Goal: Information Seeking & Learning: Learn about a topic

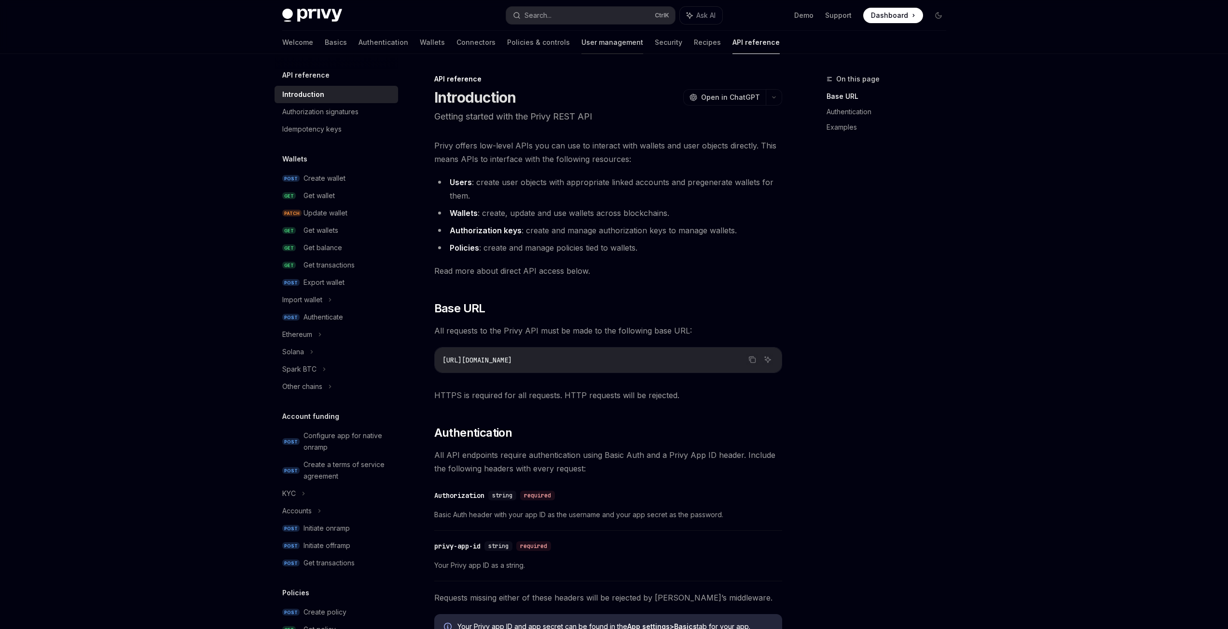
click at [581, 41] on link "User management" at bounding box center [612, 42] width 62 height 23
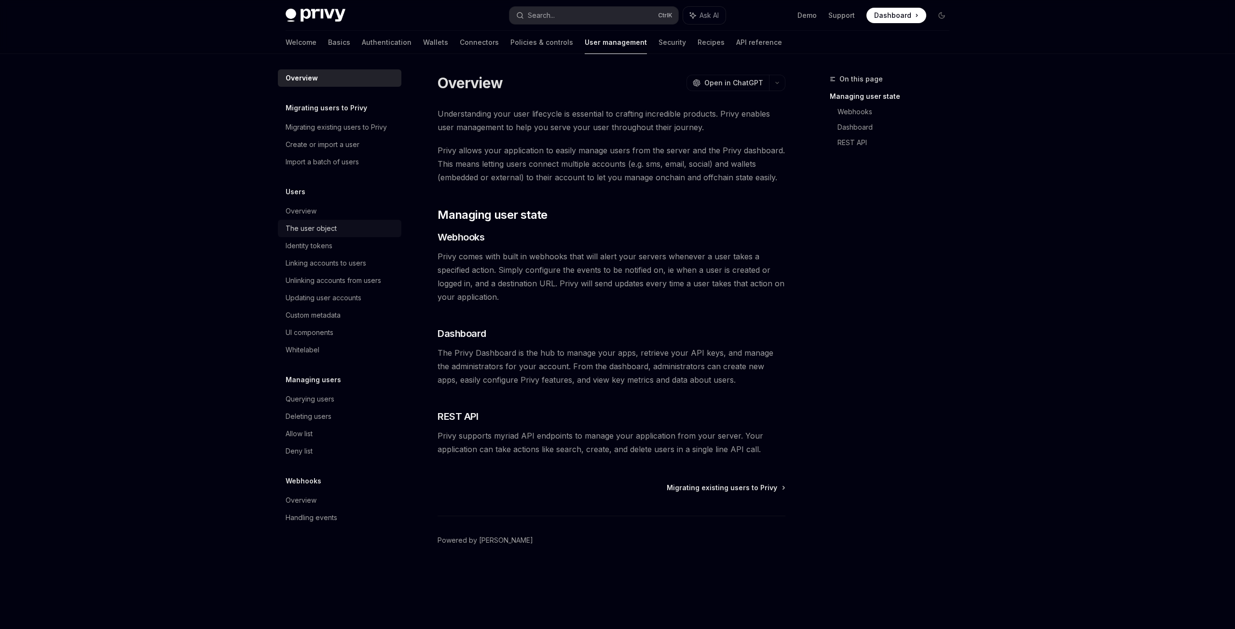
click at [343, 230] on div "The user object" at bounding box center [341, 229] width 110 height 12
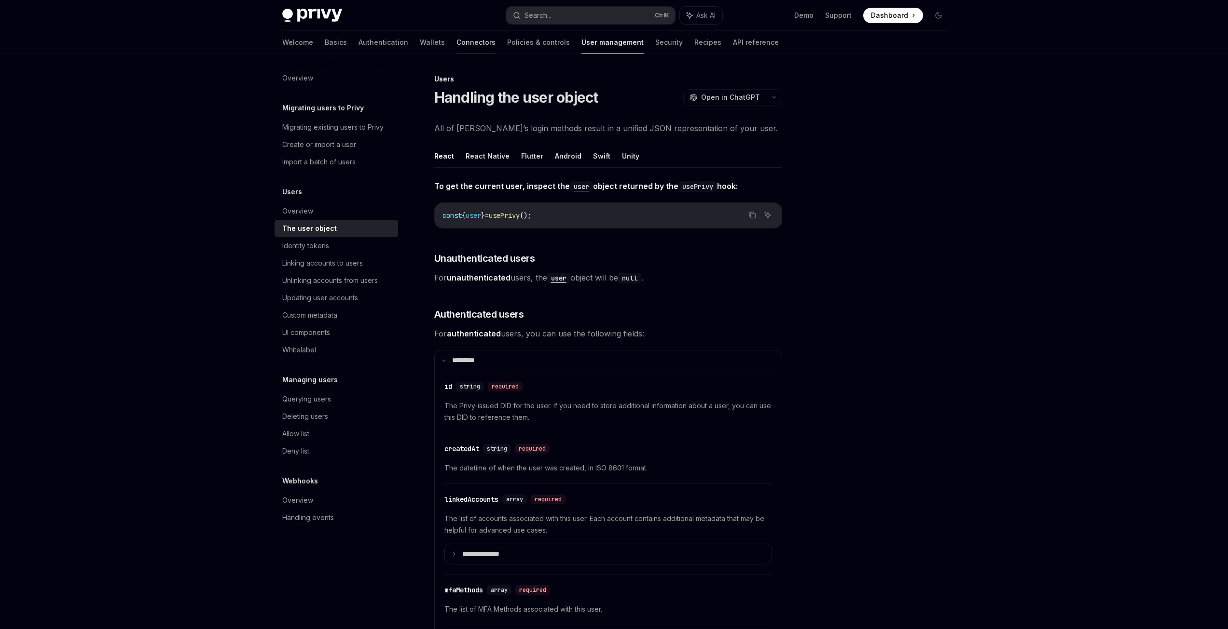
click at [456, 43] on link "Connectors" at bounding box center [475, 42] width 39 height 23
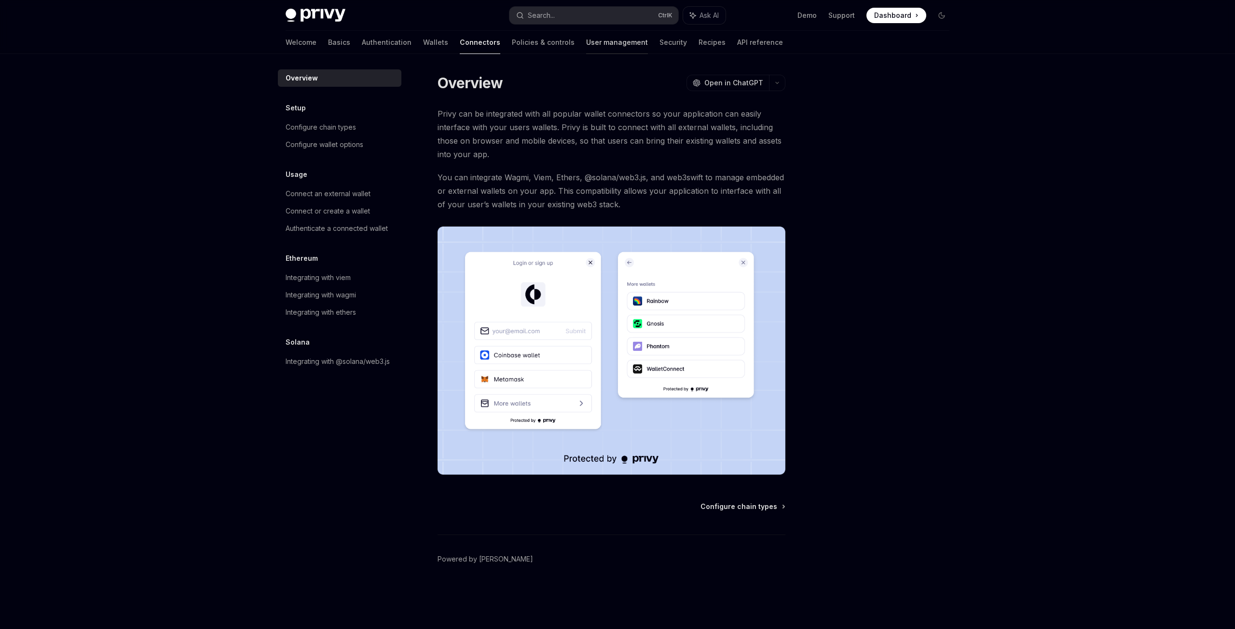
click at [586, 47] on link "User management" at bounding box center [617, 42] width 62 height 23
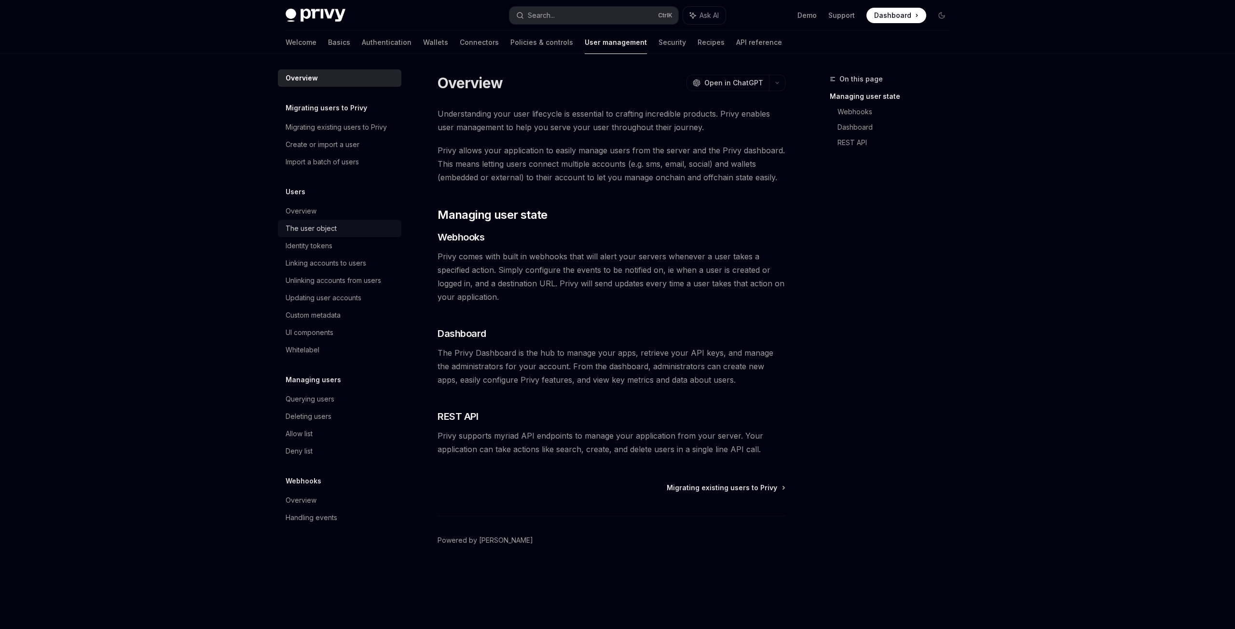
click at [332, 232] on div "The user object" at bounding box center [311, 229] width 51 height 12
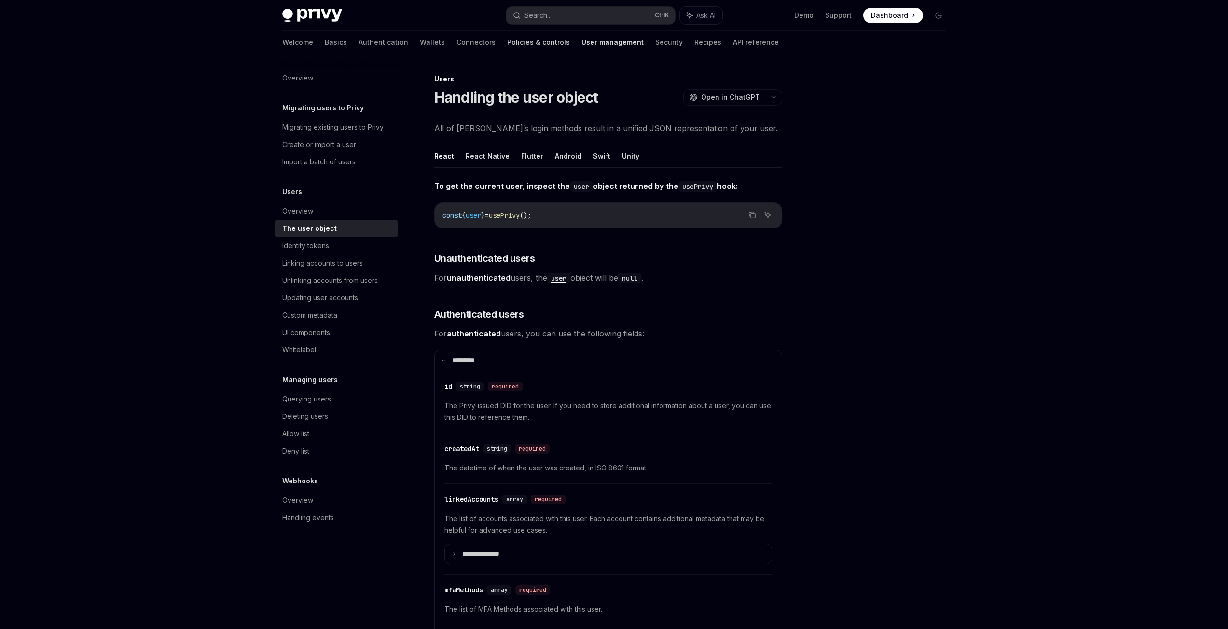
click at [507, 49] on link "Policies & controls" at bounding box center [538, 42] width 63 height 23
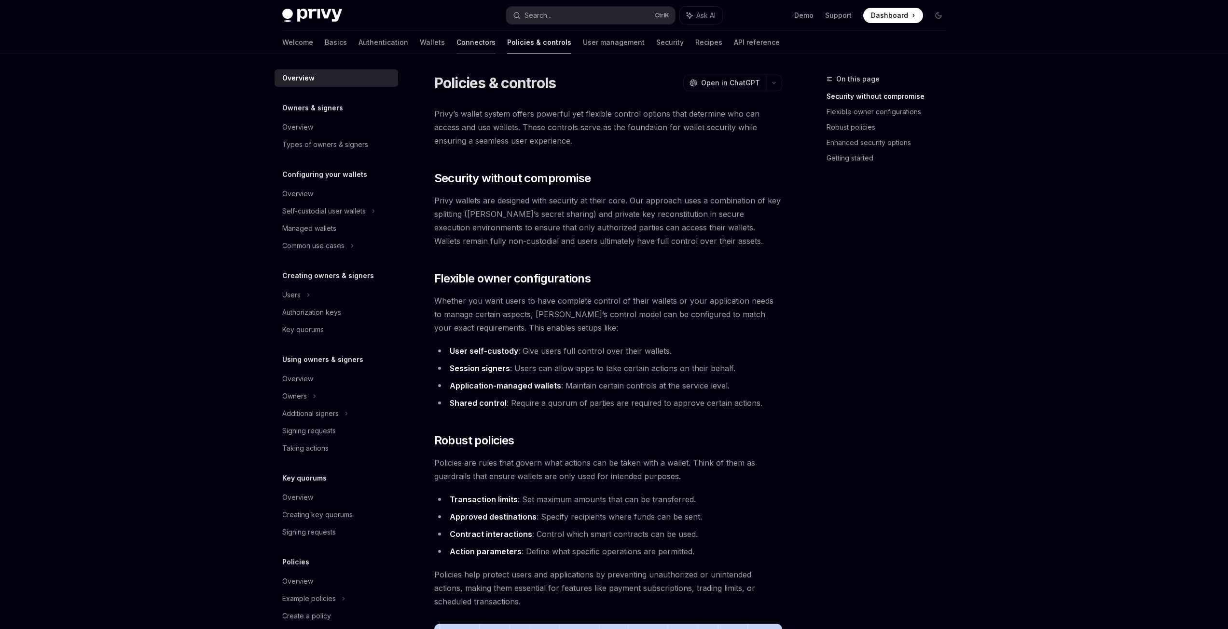
click at [456, 40] on link "Connectors" at bounding box center [475, 42] width 39 height 23
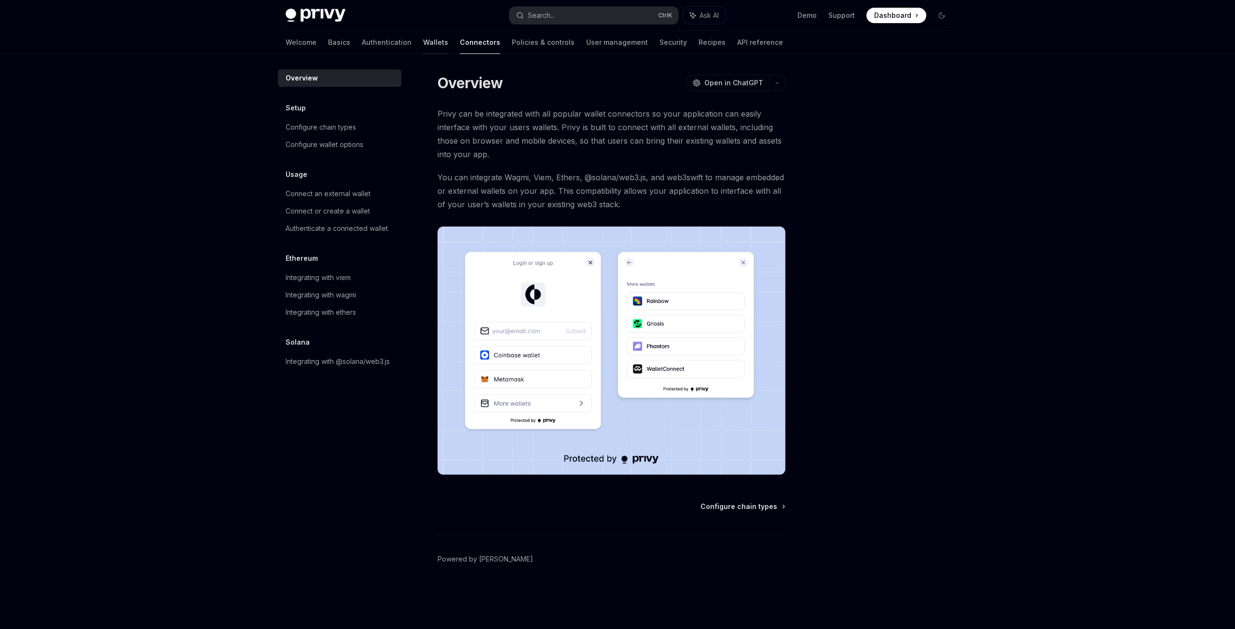
click at [423, 42] on link "Wallets" at bounding box center [435, 42] width 25 height 23
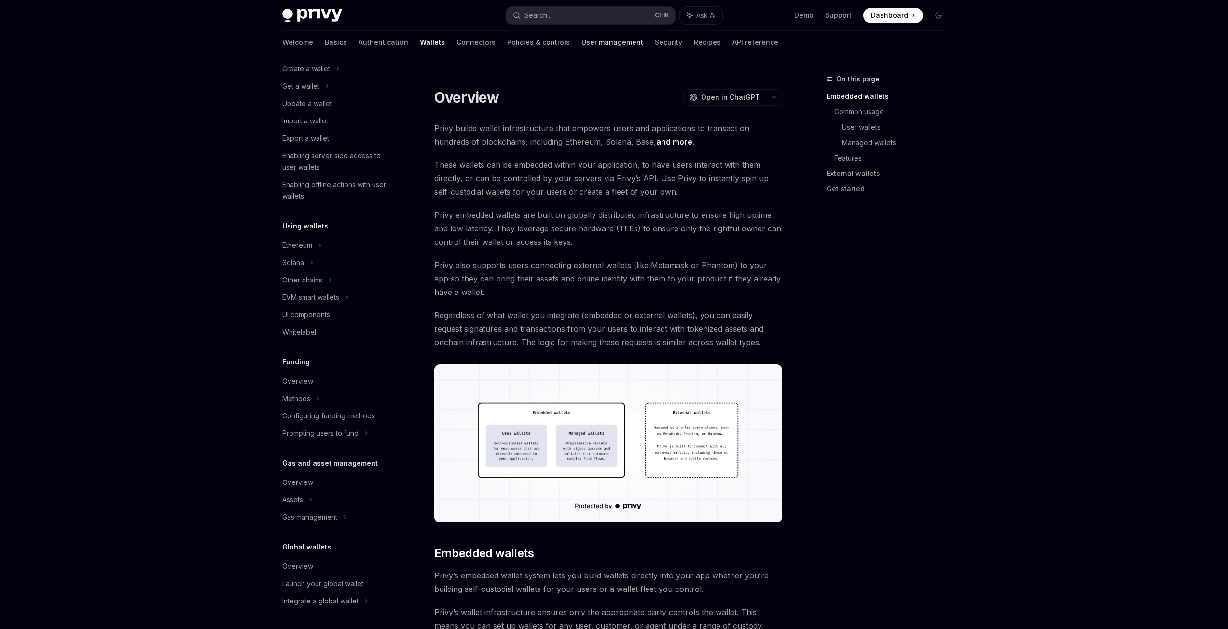
click at [581, 41] on link "User management" at bounding box center [612, 42] width 62 height 23
type textarea "*"
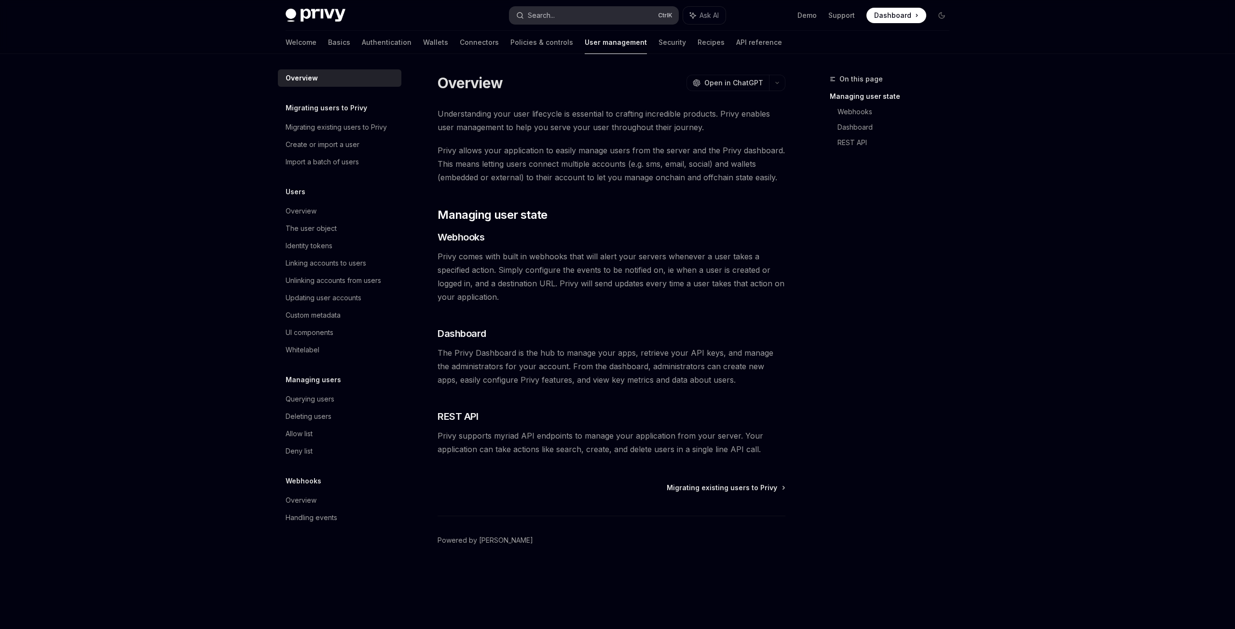
click at [573, 14] on button "Search... Ctrl K" at bounding box center [593, 15] width 169 height 17
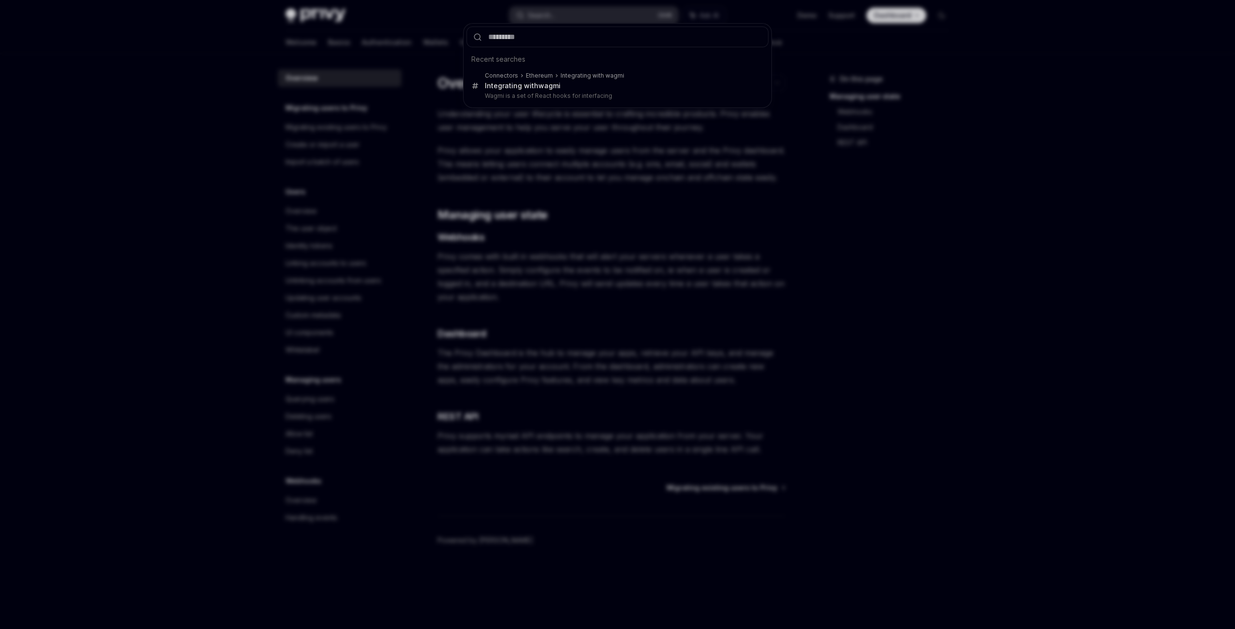
type input "*"
type input "*****"
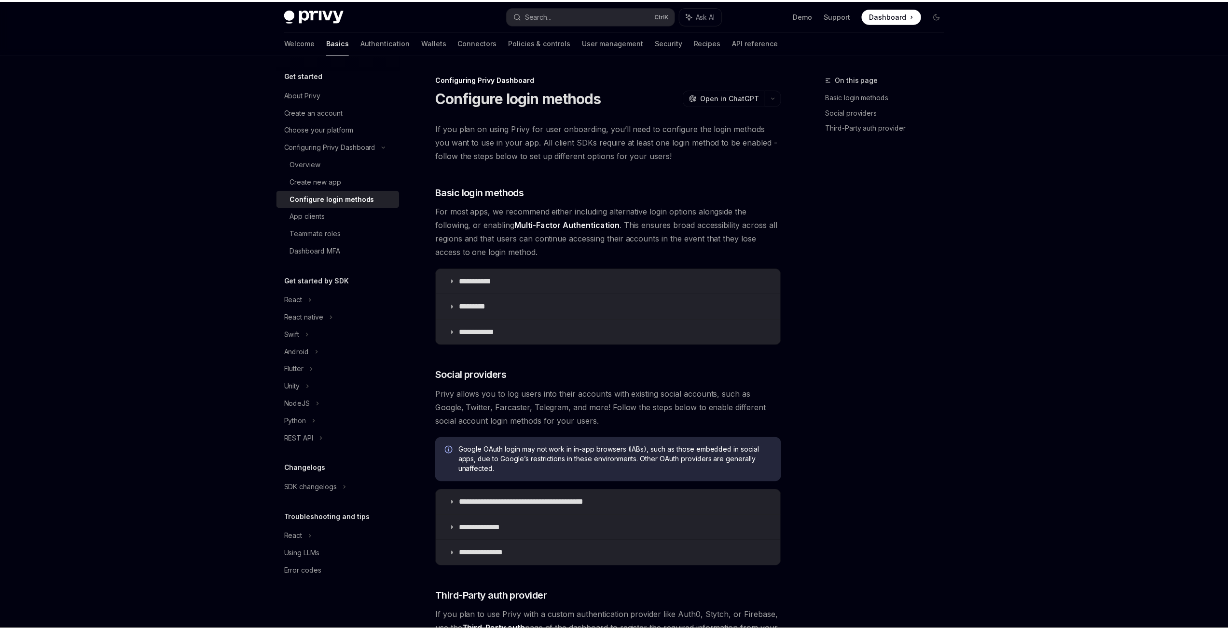
scroll to position [54, 0]
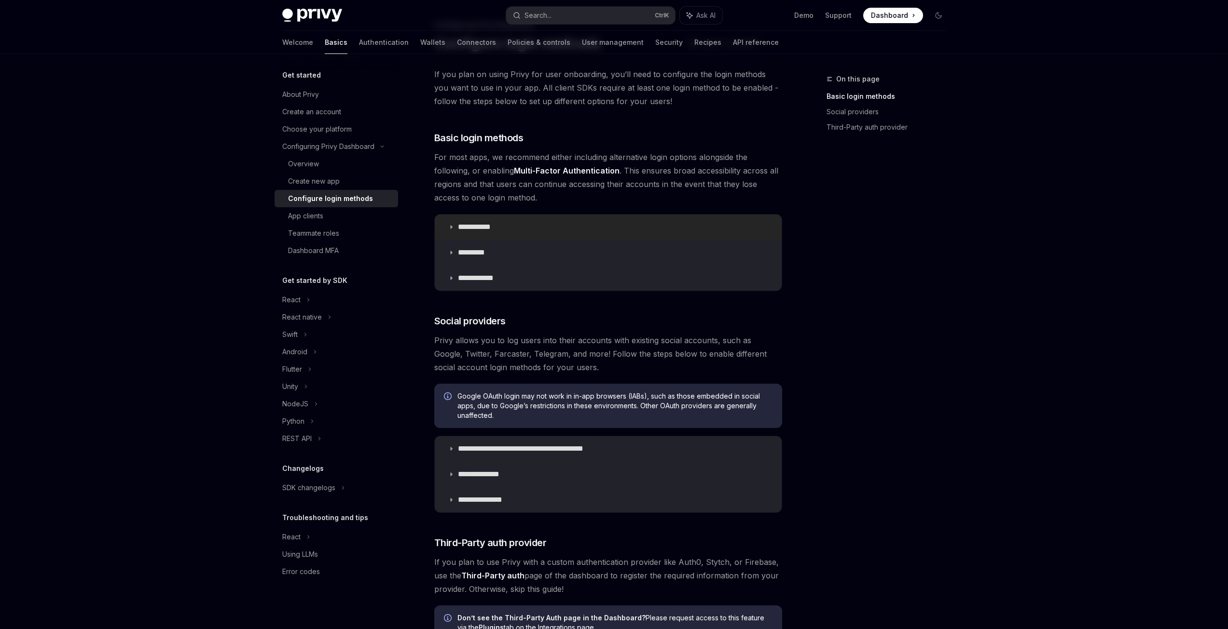
click at [647, 223] on summary "**********" at bounding box center [608, 227] width 347 height 25
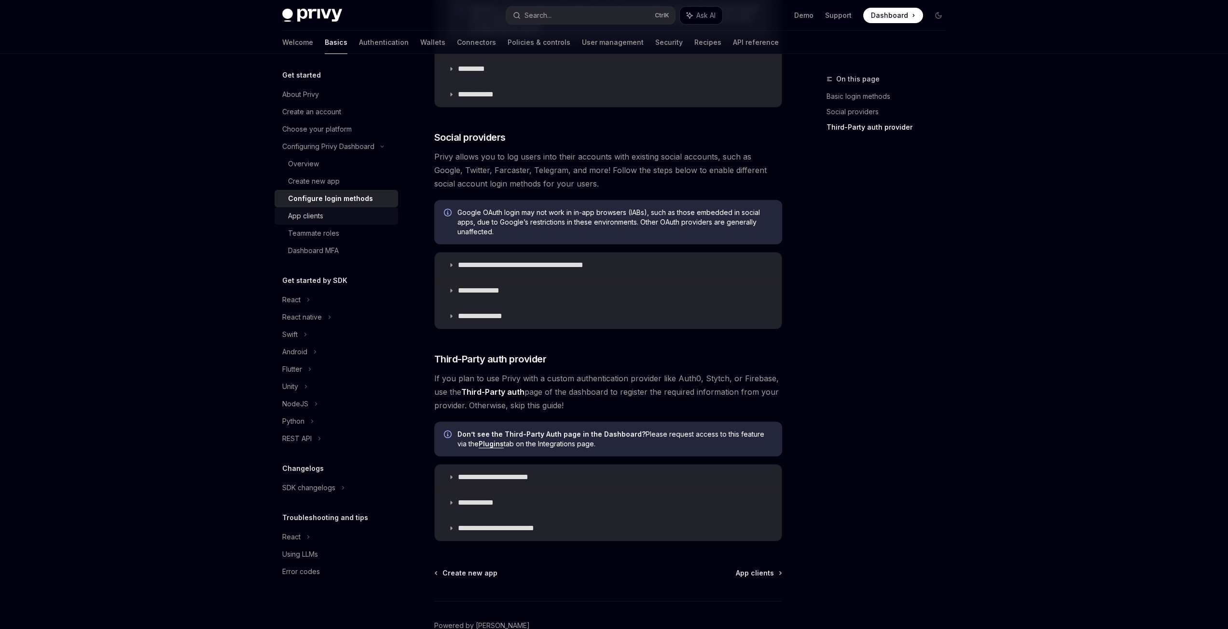
scroll to position [511, 0]
click at [353, 218] on div "App clients" at bounding box center [340, 216] width 104 height 12
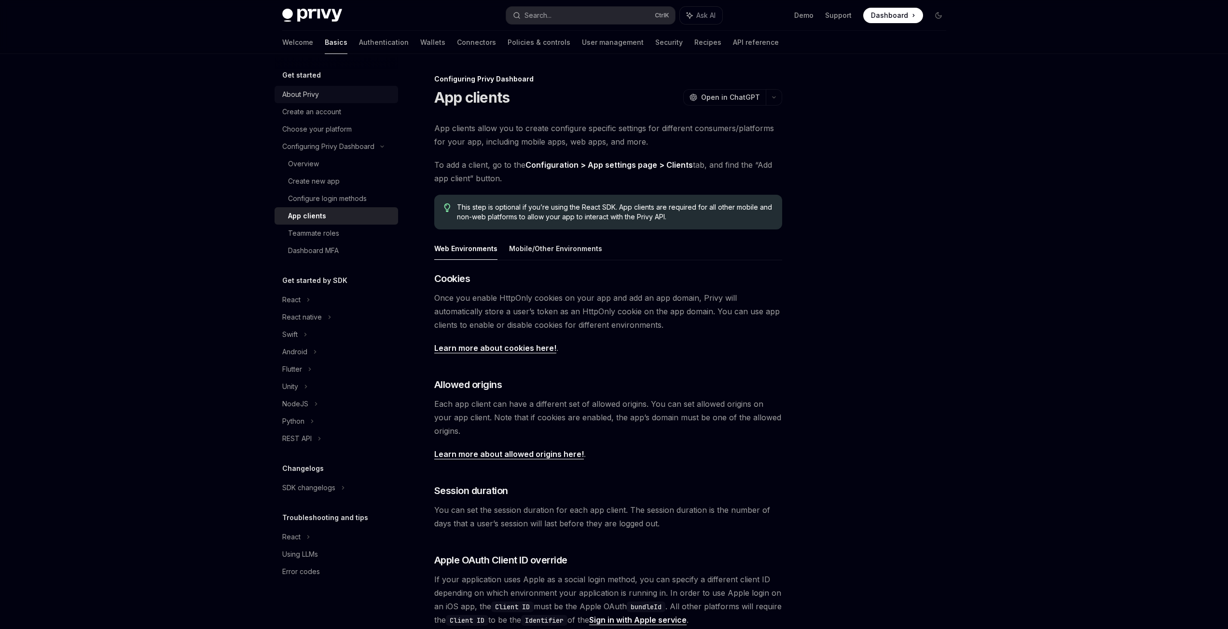
click at [327, 93] on div "About Privy" at bounding box center [337, 95] width 110 height 12
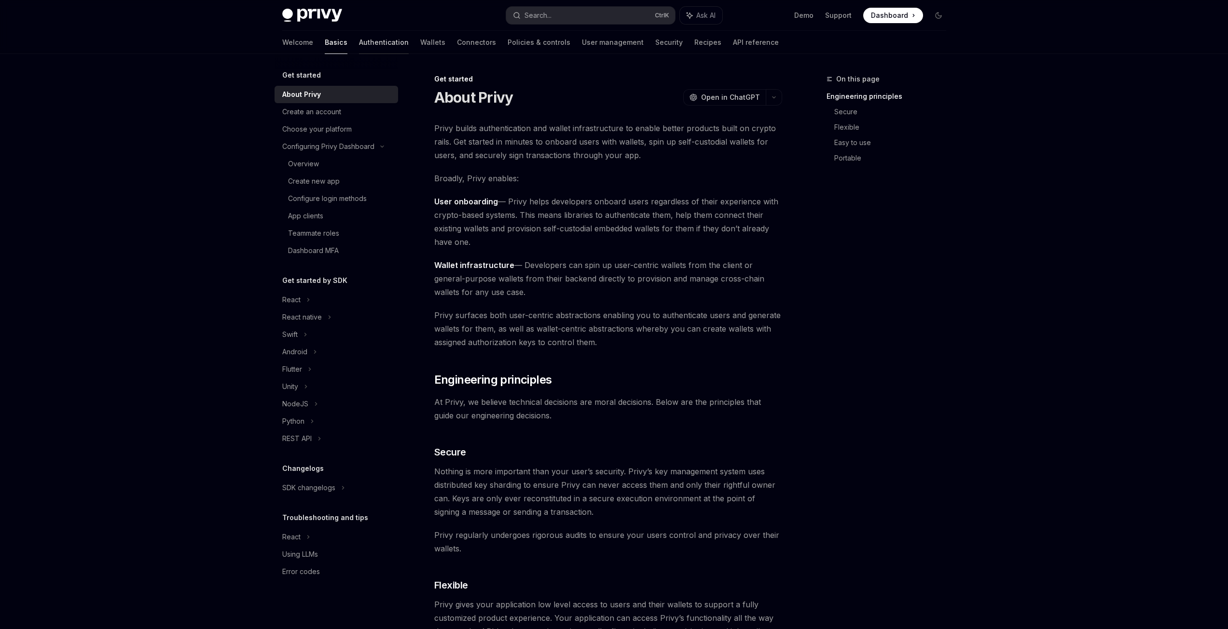
click at [359, 46] on link "Authentication" at bounding box center [384, 42] width 50 height 23
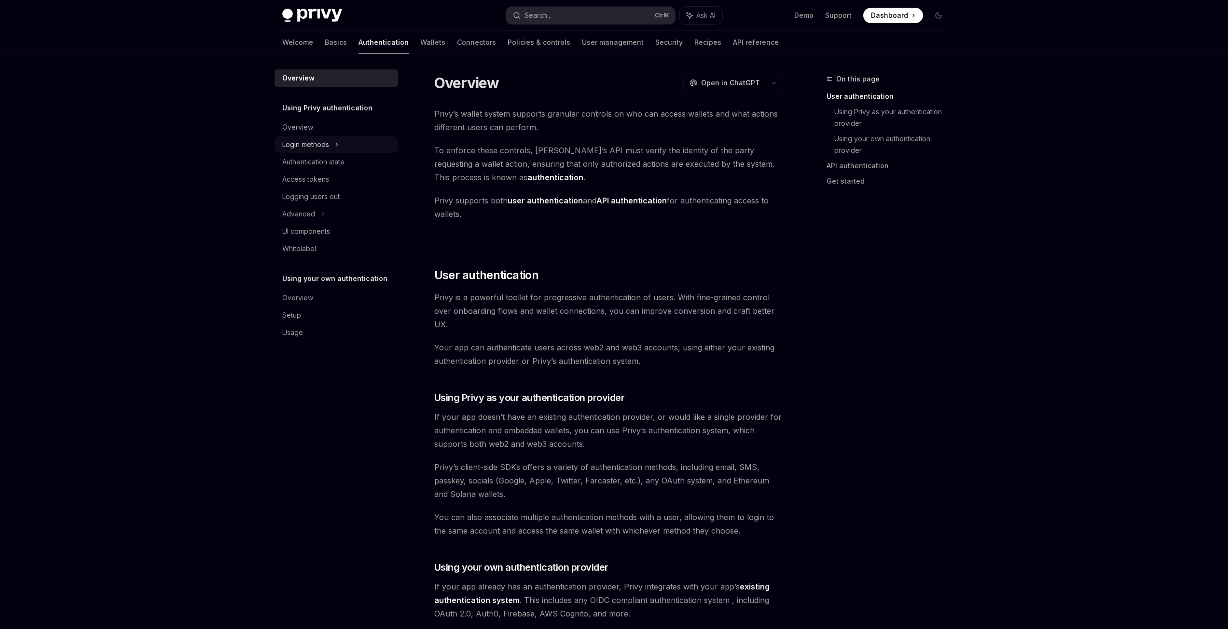
click at [332, 139] on div "Login methods" at bounding box center [335, 144] width 123 height 17
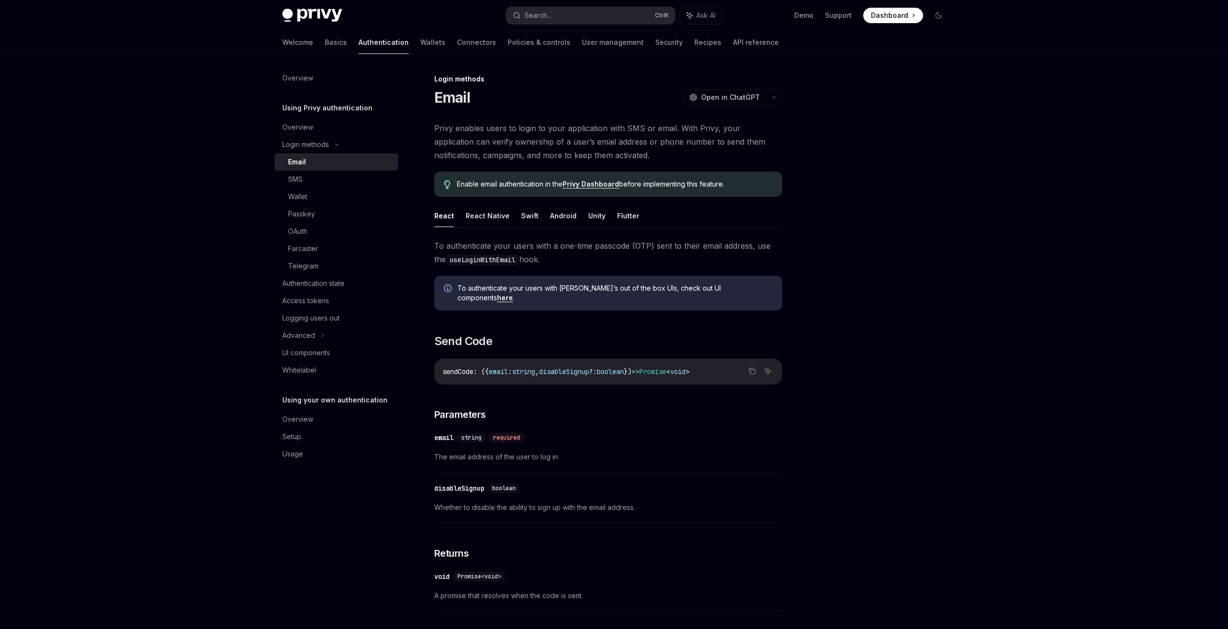
click at [341, 158] on div "Email" at bounding box center [340, 162] width 104 height 12
click at [420, 43] on link "Wallets" at bounding box center [432, 42] width 25 height 23
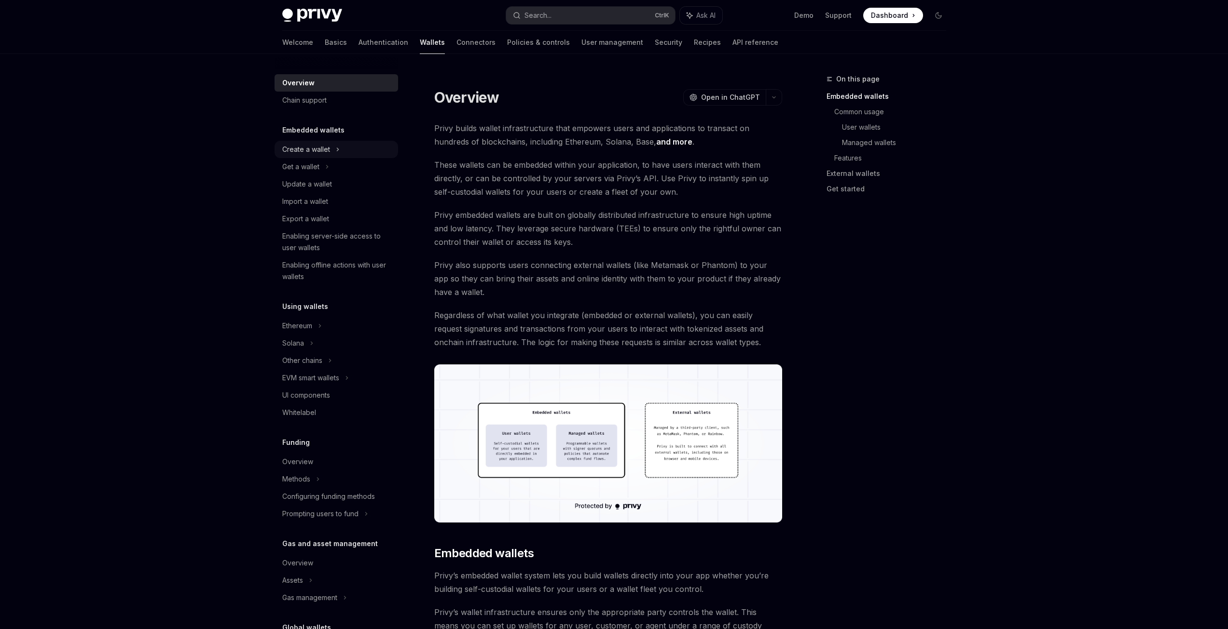
click at [381, 147] on div "Create a wallet" at bounding box center [335, 149] width 123 height 17
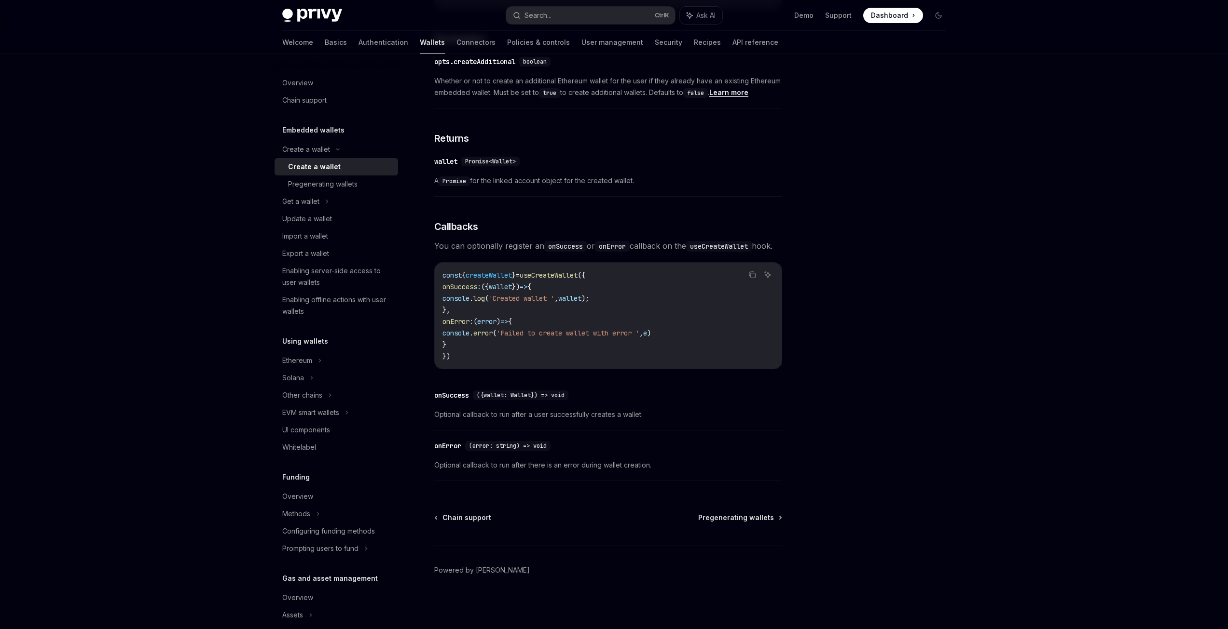
scroll to position [518, 0]
click at [350, 197] on div "Get a wallet" at bounding box center [335, 201] width 123 height 17
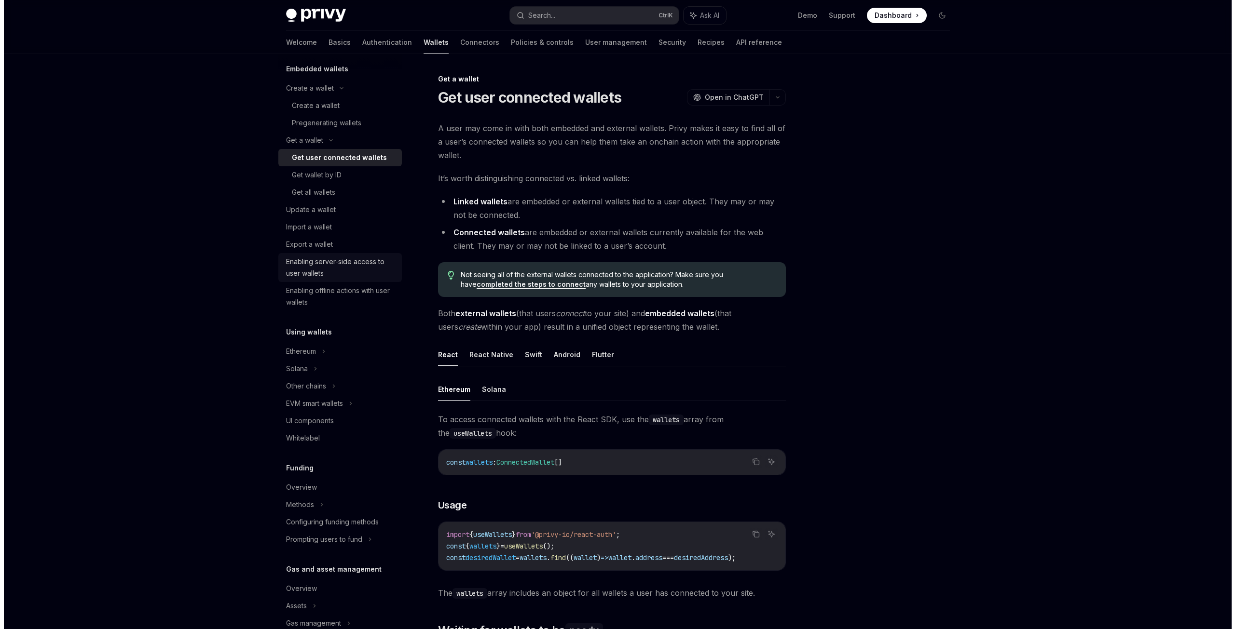
scroll to position [62, 0]
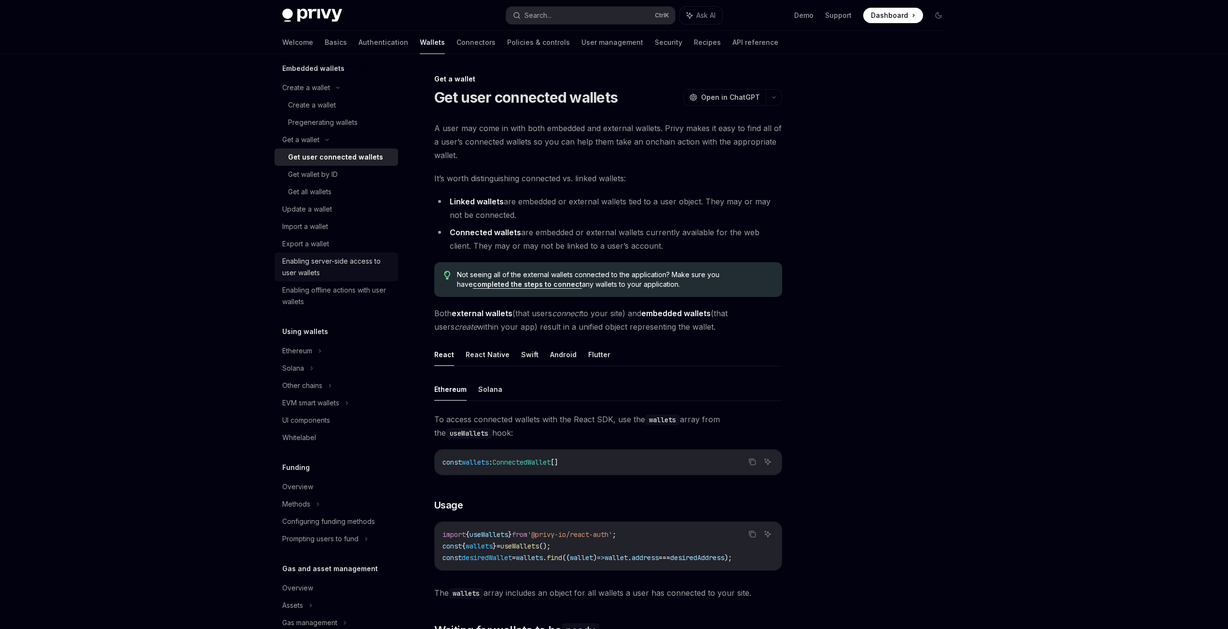
click at [358, 268] on div "Enabling server-side access to user wallets" at bounding box center [337, 267] width 110 height 23
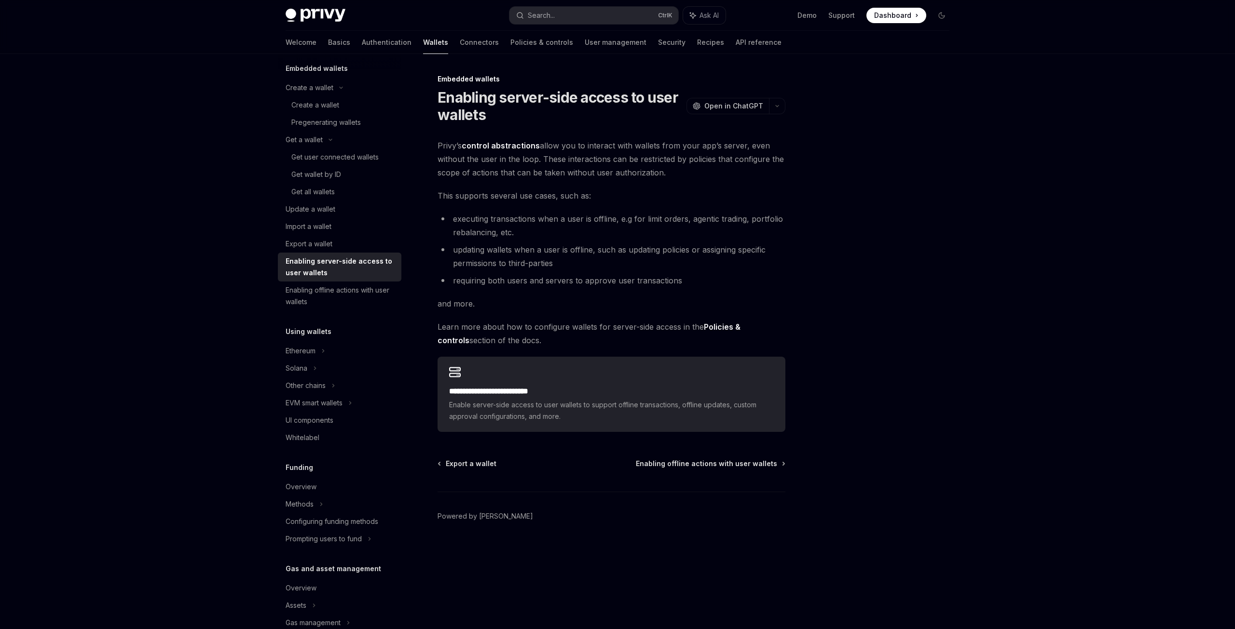
click at [513, 238] on li "executing transactions when a user is offline, e.g for limit orders, agentic tr…" at bounding box center [611, 225] width 348 height 27
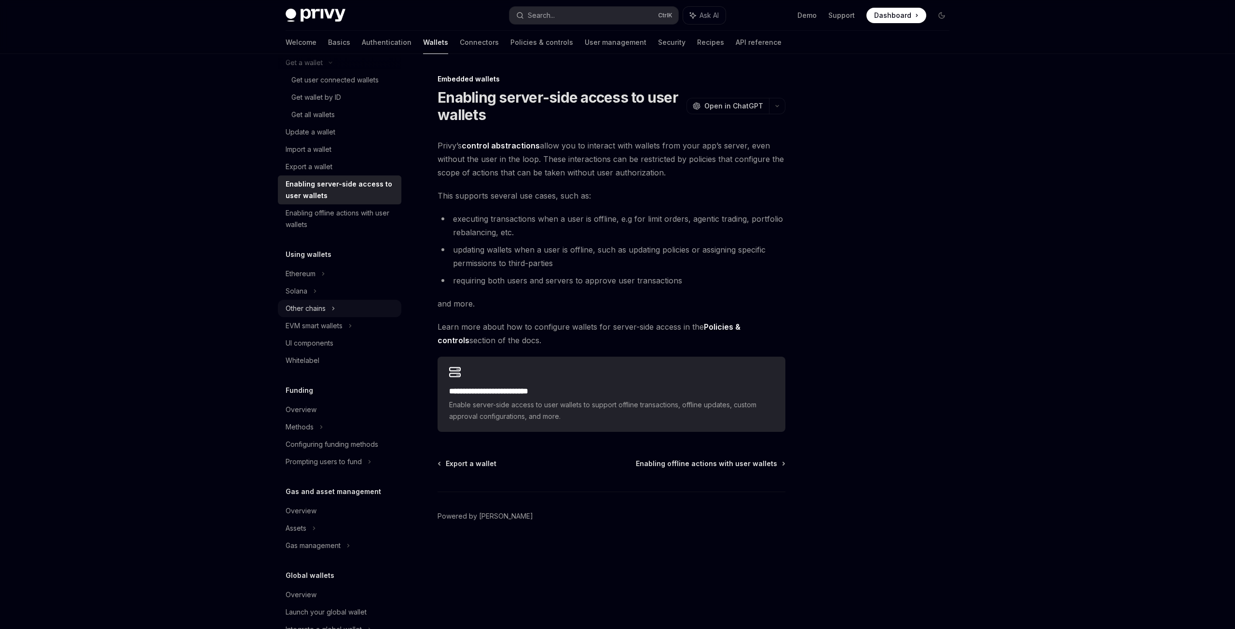
scroll to position [167, 0]
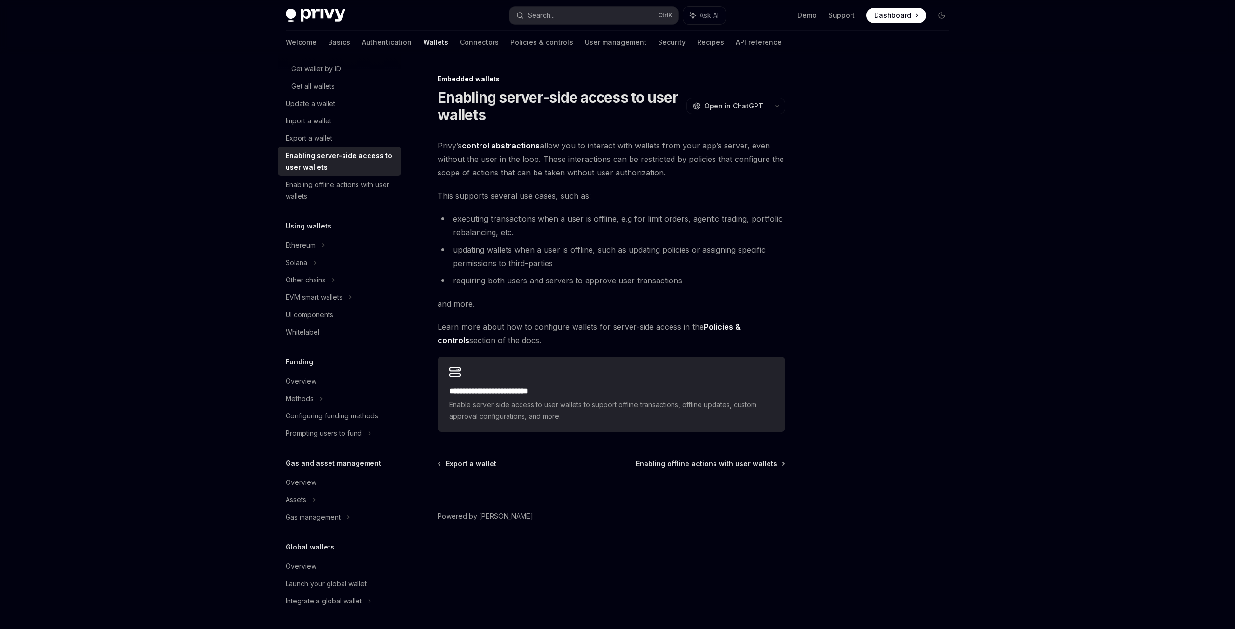
click at [1001, 405] on div "Privy Docs home page Search... Ctrl K Ask AI Demo Support Dashboard Dashboard S…" at bounding box center [617, 314] width 1235 height 629
click at [1122, 512] on div "Privy Docs home page Search... Ctrl K Ask AI Demo Support Dashboard Dashboard S…" at bounding box center [617, 314] width 1235 height 629
click at [933, 247] on div at bounding box center [883, 351] width 147 height 556
click at [362, 44] on link "Authentication" at bounding box center [387, 42] width 50 height 23
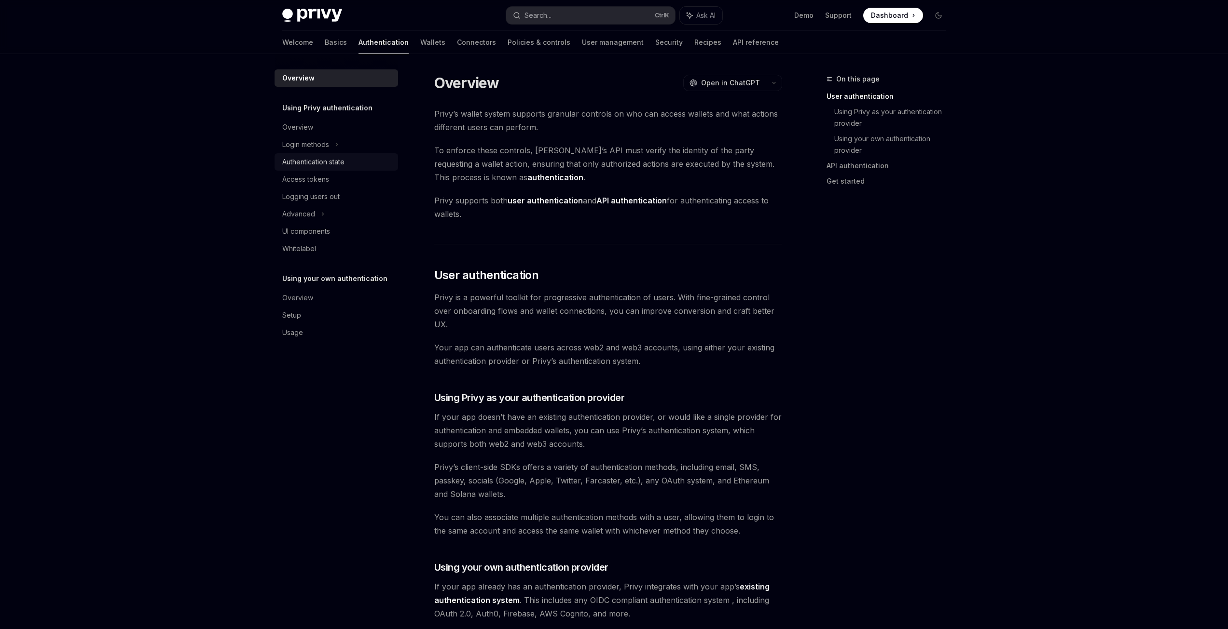
click at [347, 161] on div "Authentication state" at bounding box center [337, 162] width 110 height 12
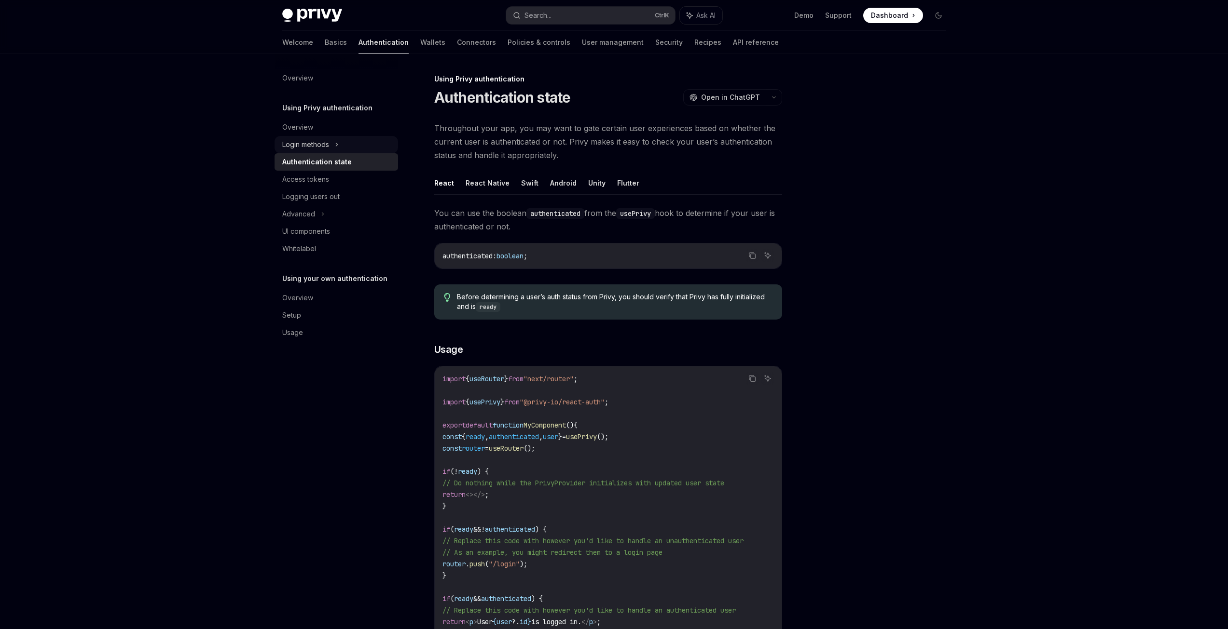
click at [375, 145] on div "Login methods" at bounding box center [335, 144] width 123 height 17
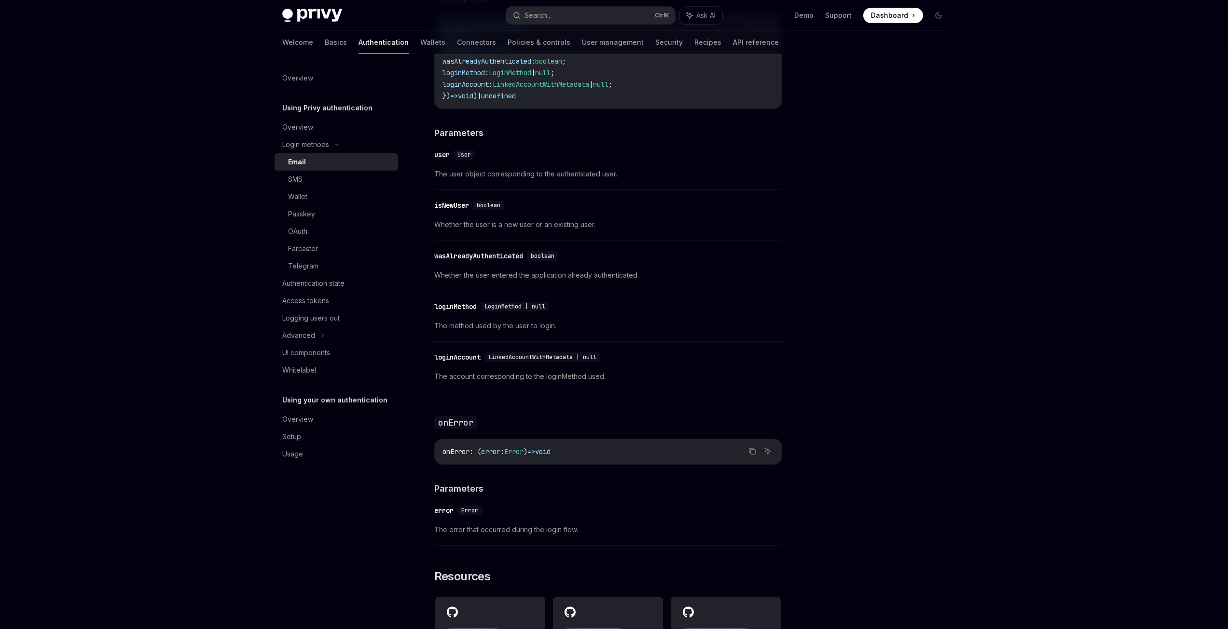
scroll to position [1730, 0]
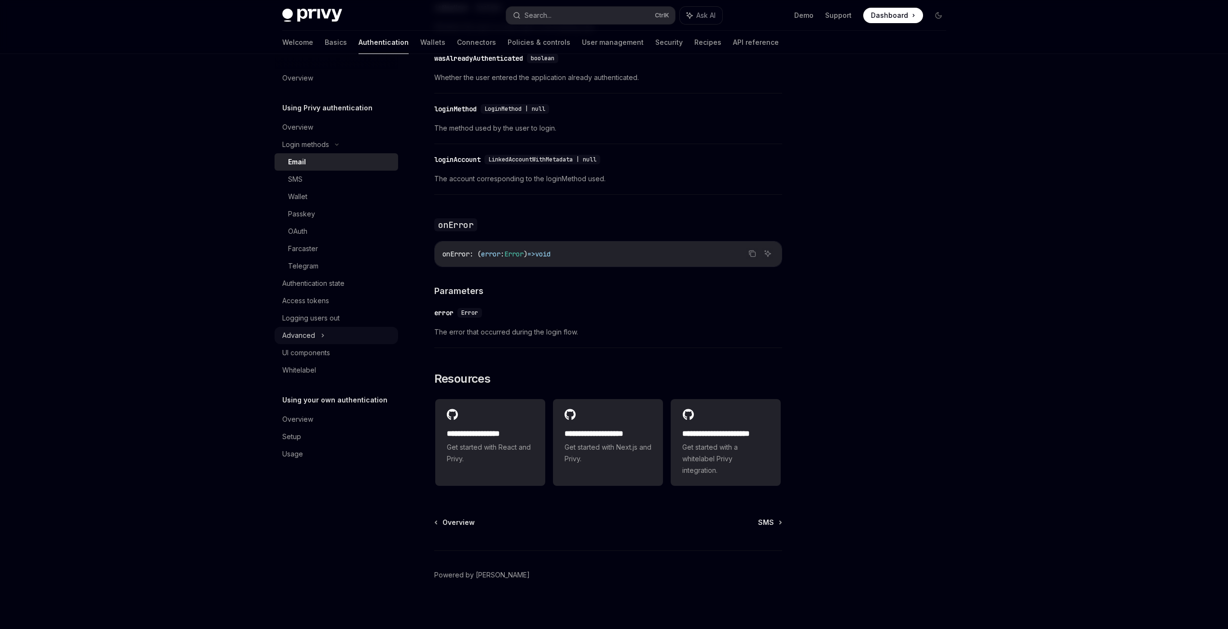
click at [324, 332] on div "Advanced" at bounding box center [335, 335] width 123 height 17
click at [328, 428] on div "Whitelabel" at bounding box center [337, 423] width 110 height 12
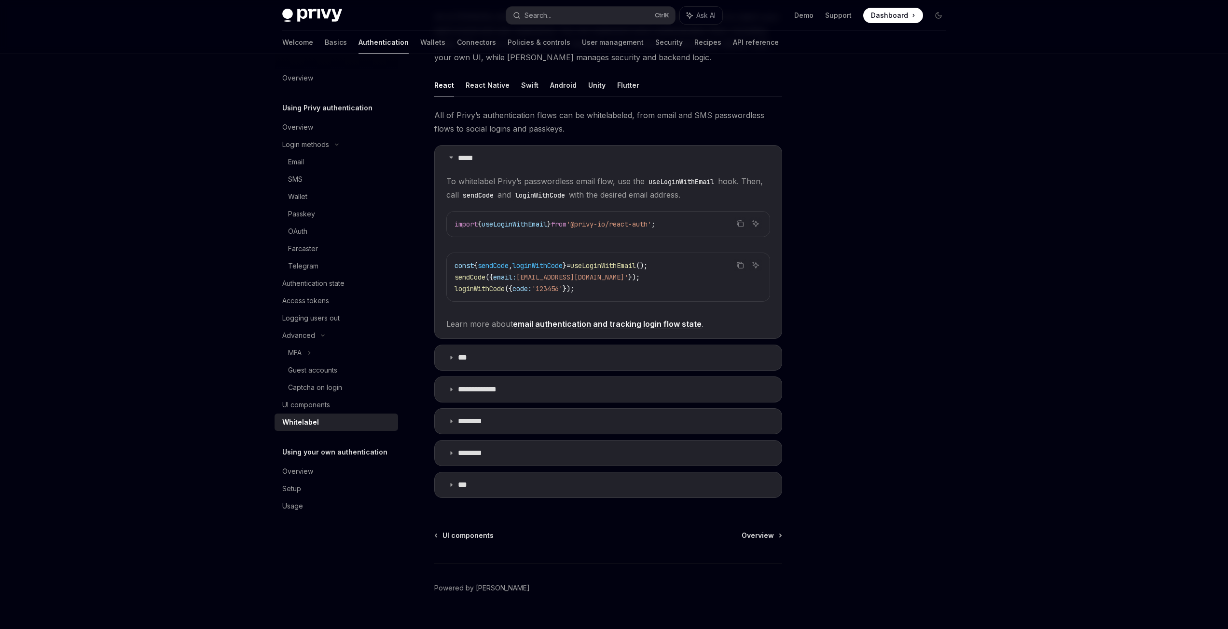
scroll to position [122, 0]
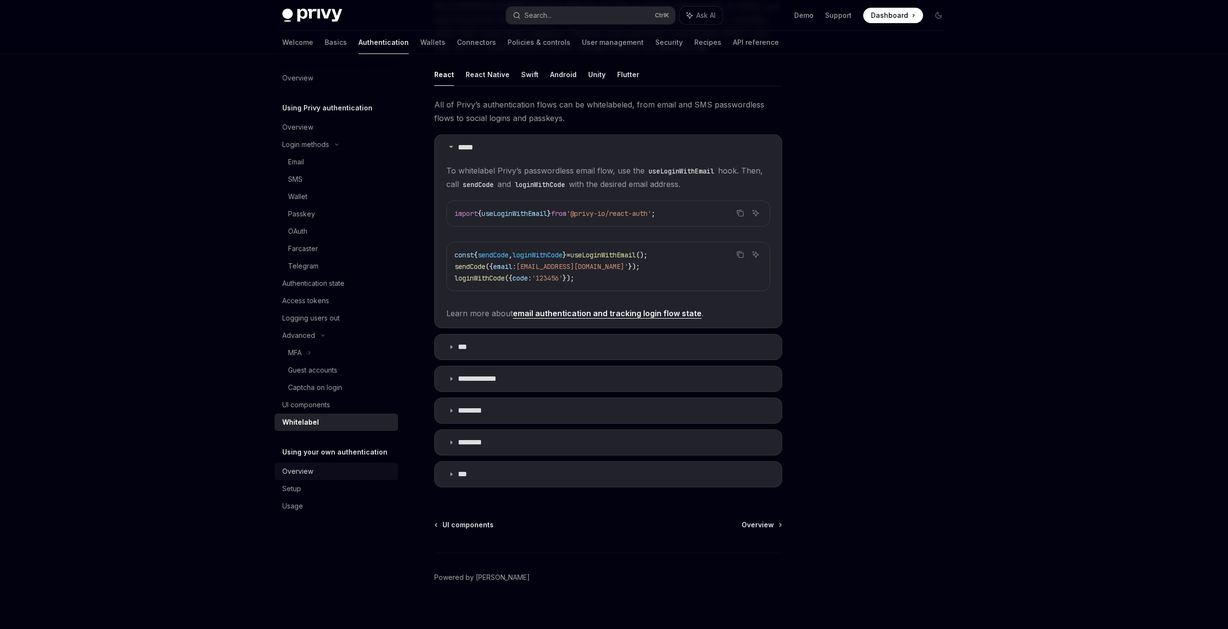
click at [365, 478] on link "Overview" at bounding box center [335, 471] width 123 height 17
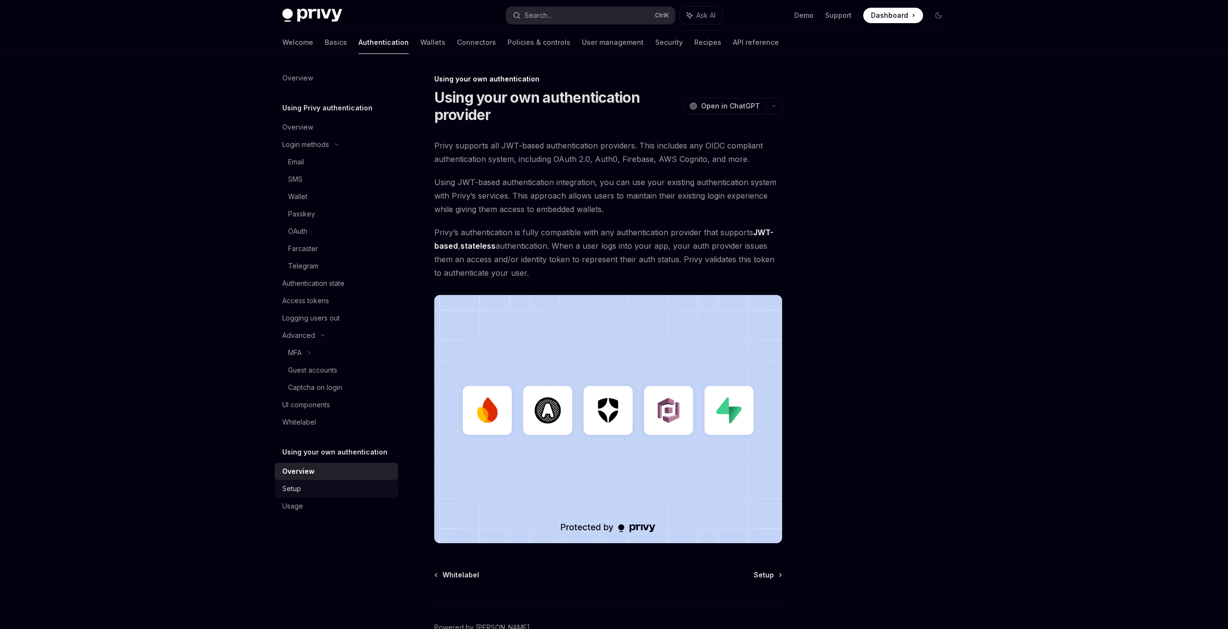
click at [362, 486] on div "Setup" at bounding box center [337, 489] width 110 height 12
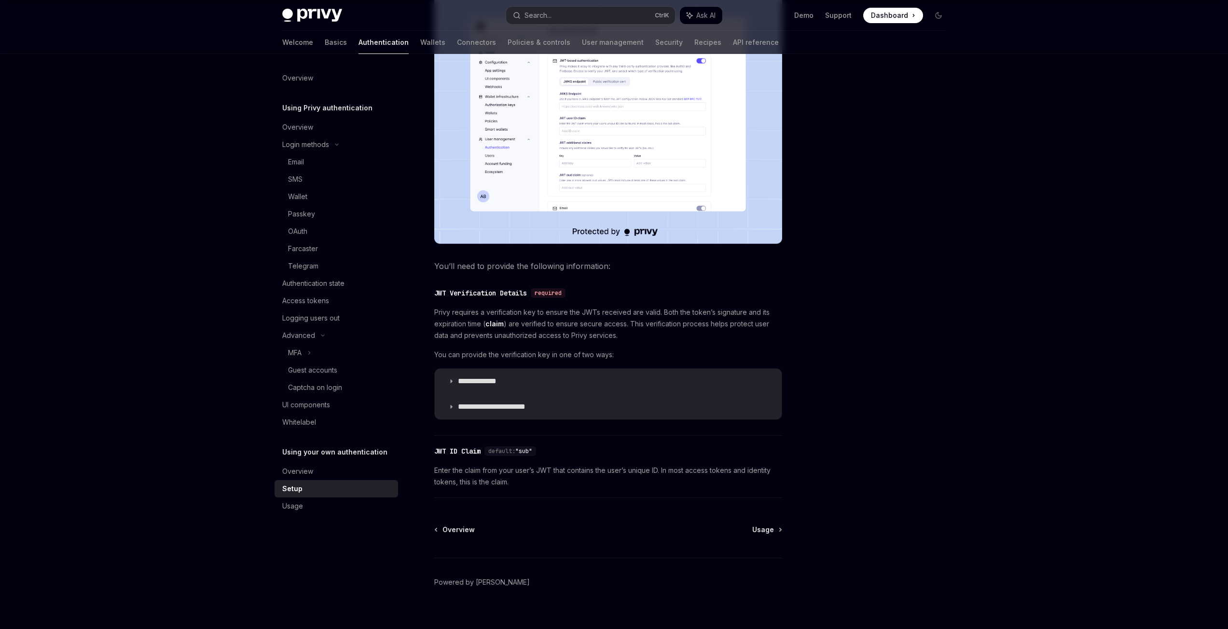
scroll to position [273, 0]
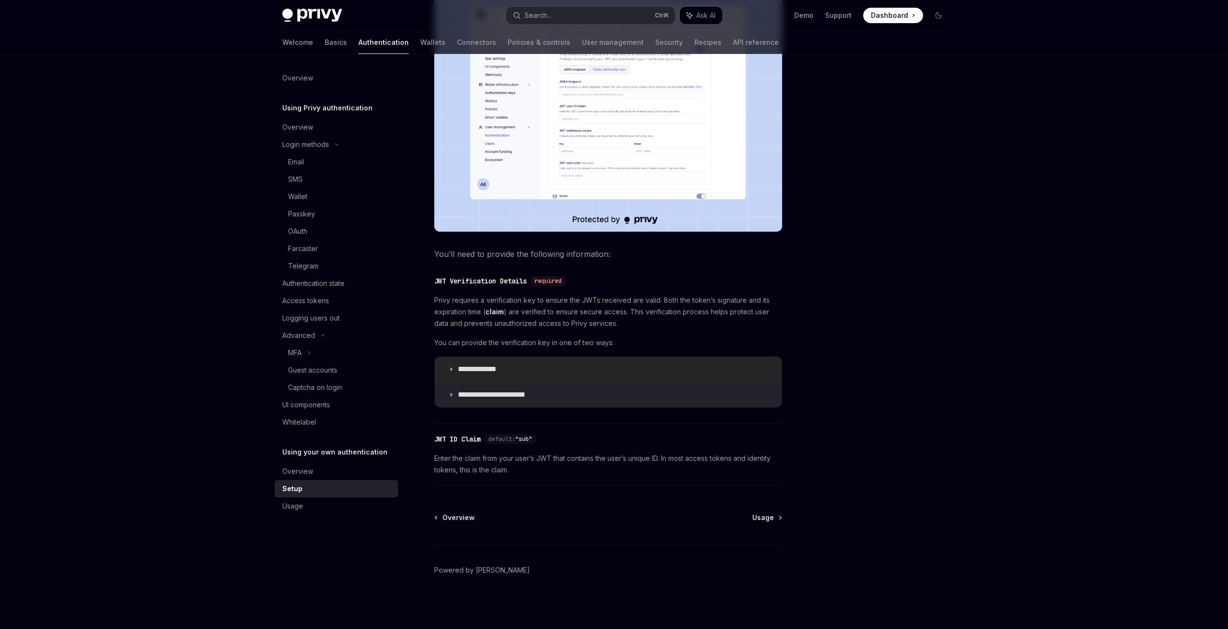
click at [513, 369] on p "**********" at bounding box center [486, 370] width 57 height 10
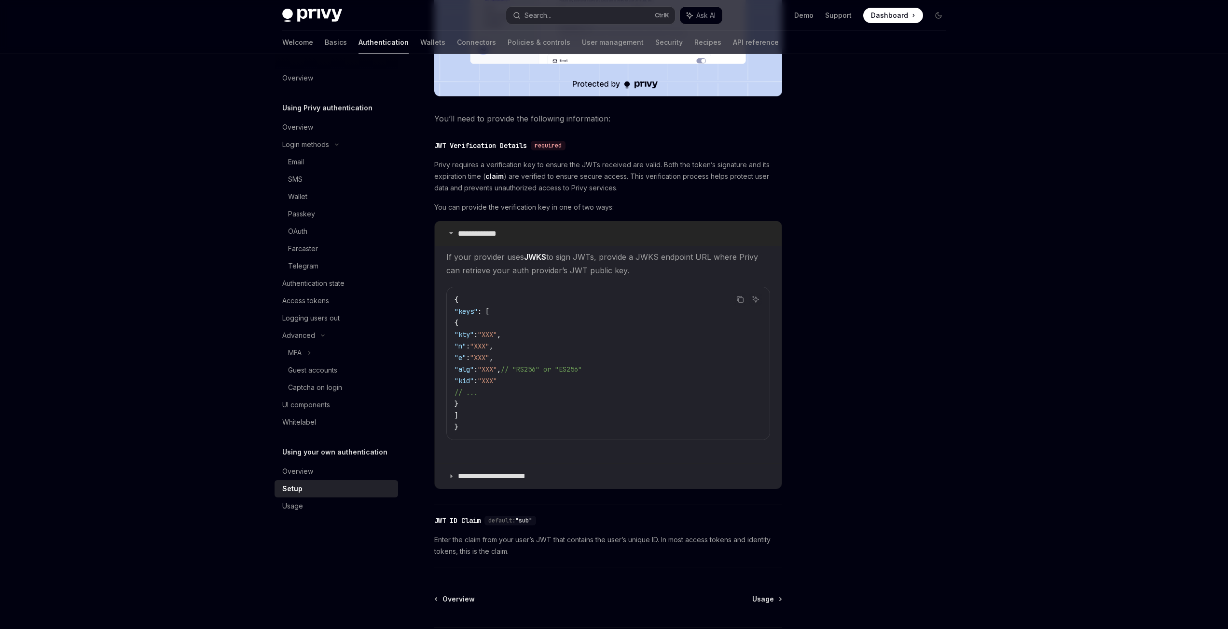
scroll to position [409, 0]
click at [492, 467] on summary "**********" at bounding box center [608, 476] width 347 height 25
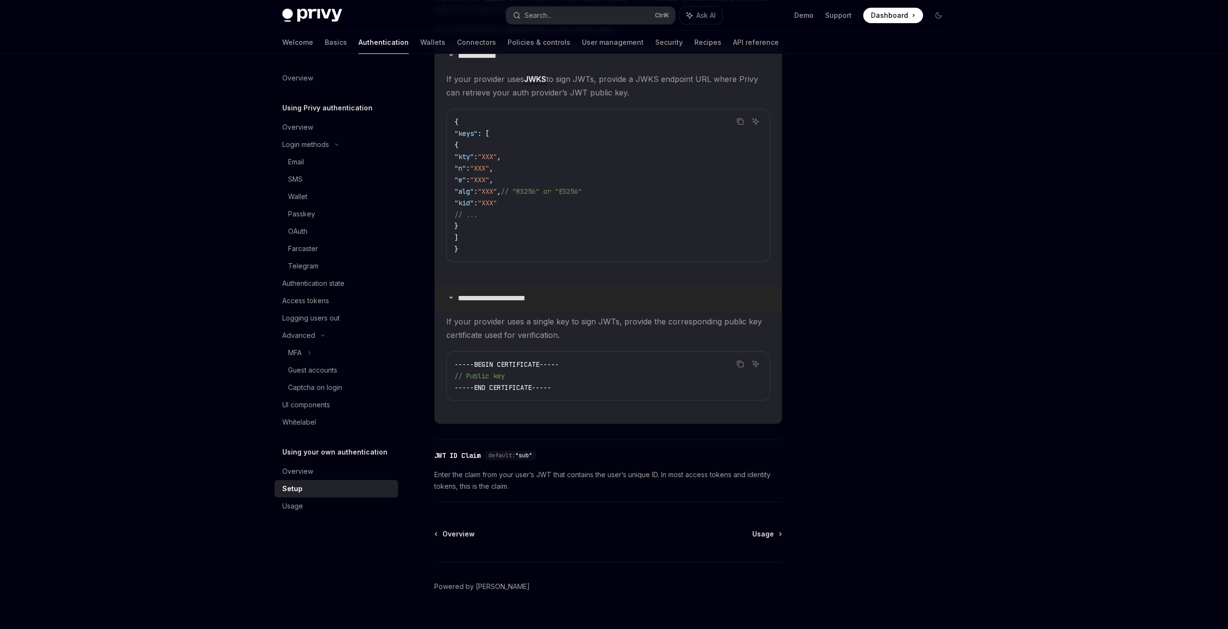
scroll to position [588, 0]
click at [350, 503] on div "Usage" at bounding box center [337, 507] width 110 height 12
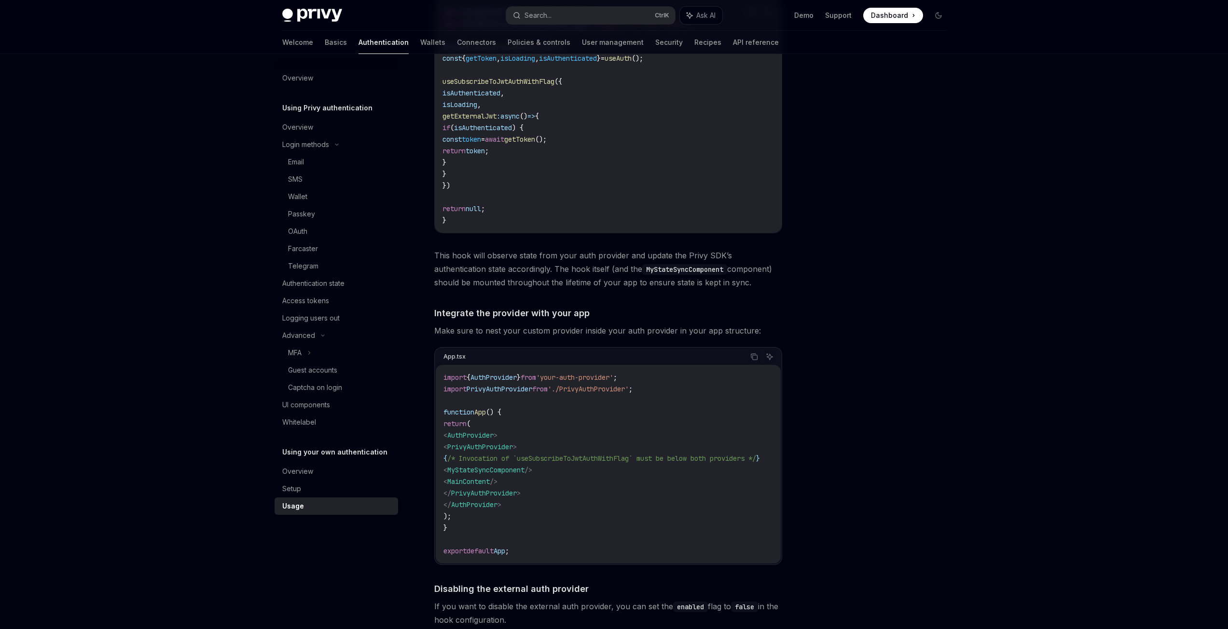
scroll to position [473, 0]
click at [315, 159] on div "Email" at bounding box center [340, 162] width 104 height 12
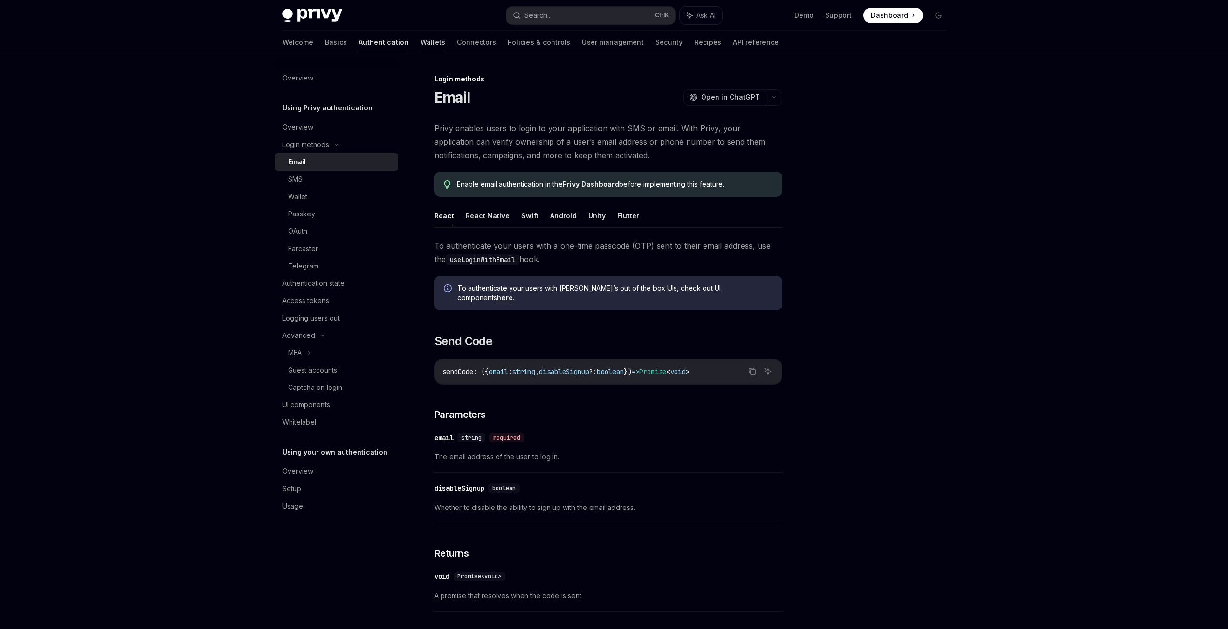
click at [420, 46] on link "Wallets" at bounding box center [432, 42] width 25 height 23
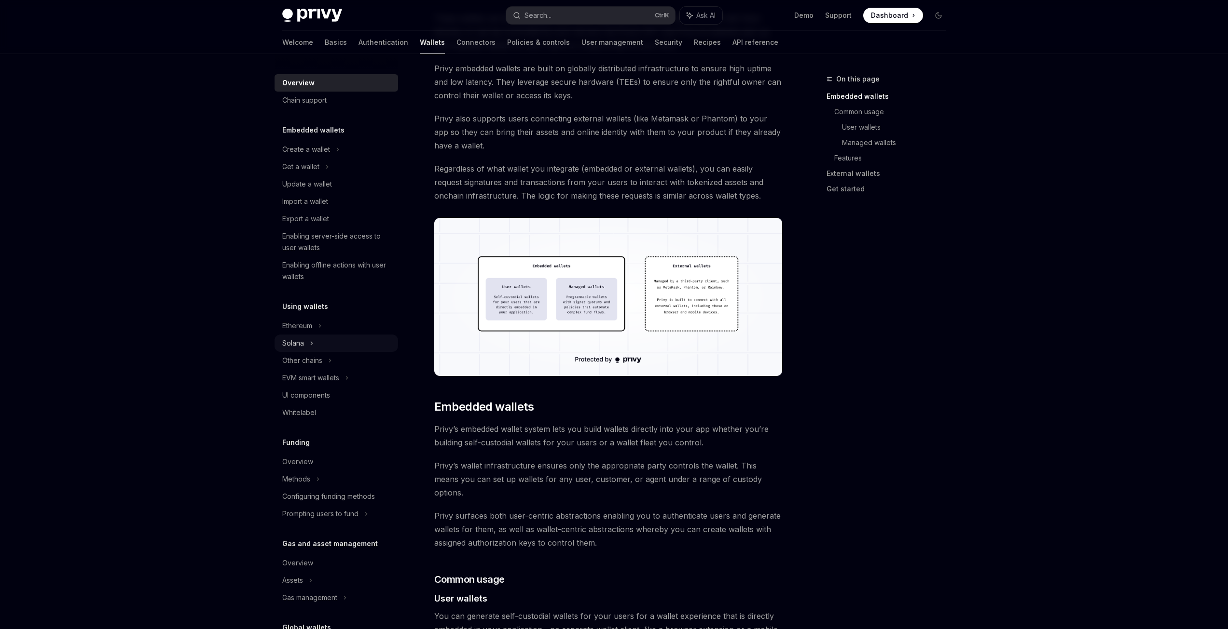
scroll to position [81, 0]
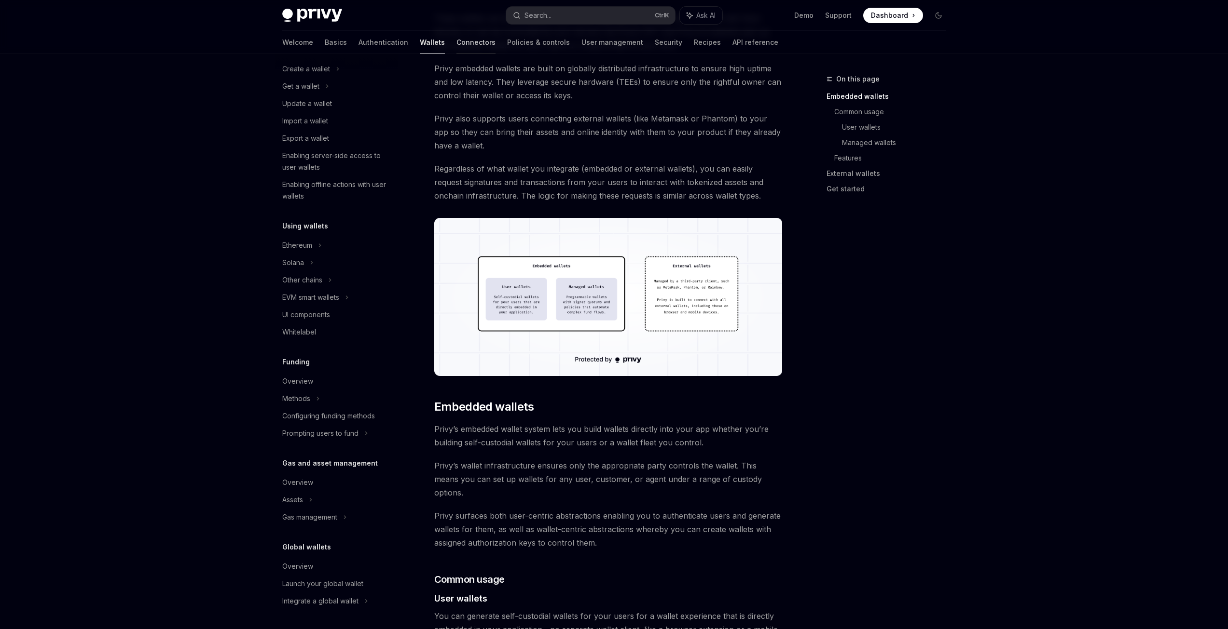
click at [456, 47] on link "Connectors" at bounding box center [475, 42] width 39 height 23
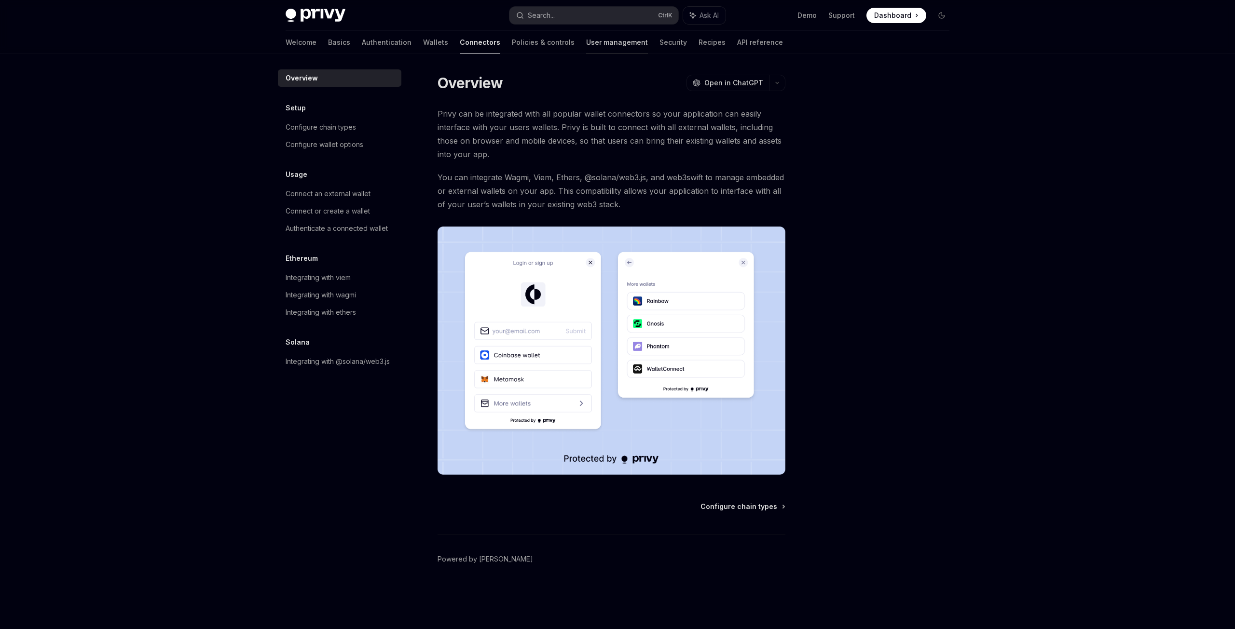
click at [586, 42] on link "User management" at bounding box center [617, 42] width 62 height 23
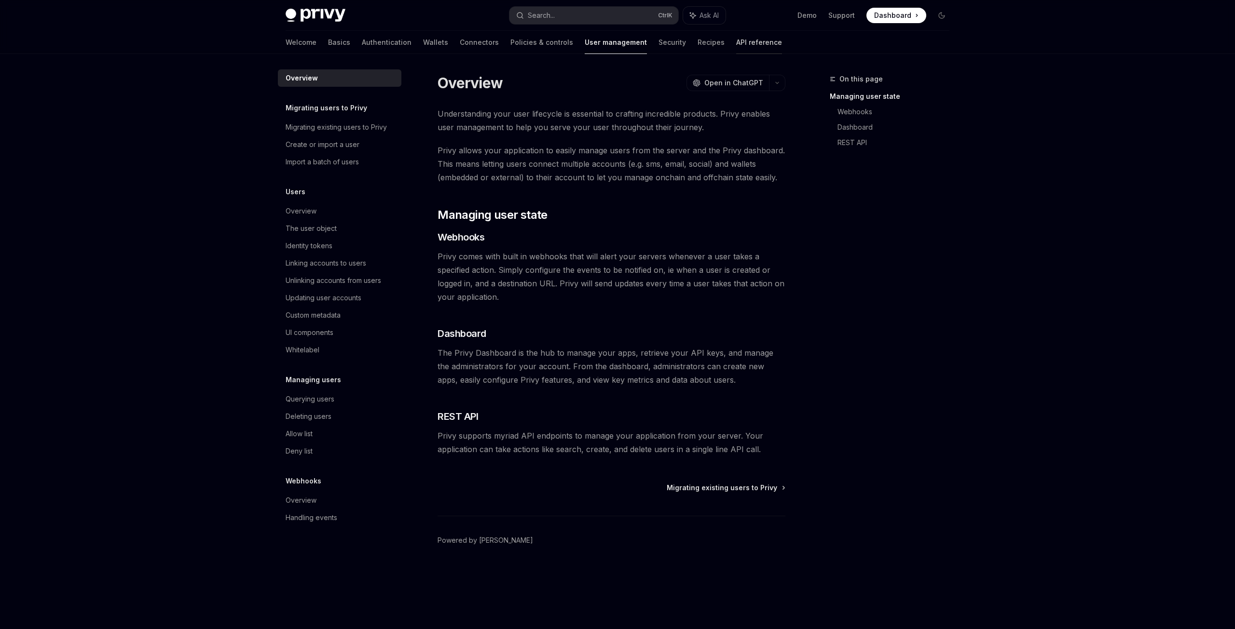
click at [736, 40] on link "API reference" at bounding box center [759, 42] width 46 height 23
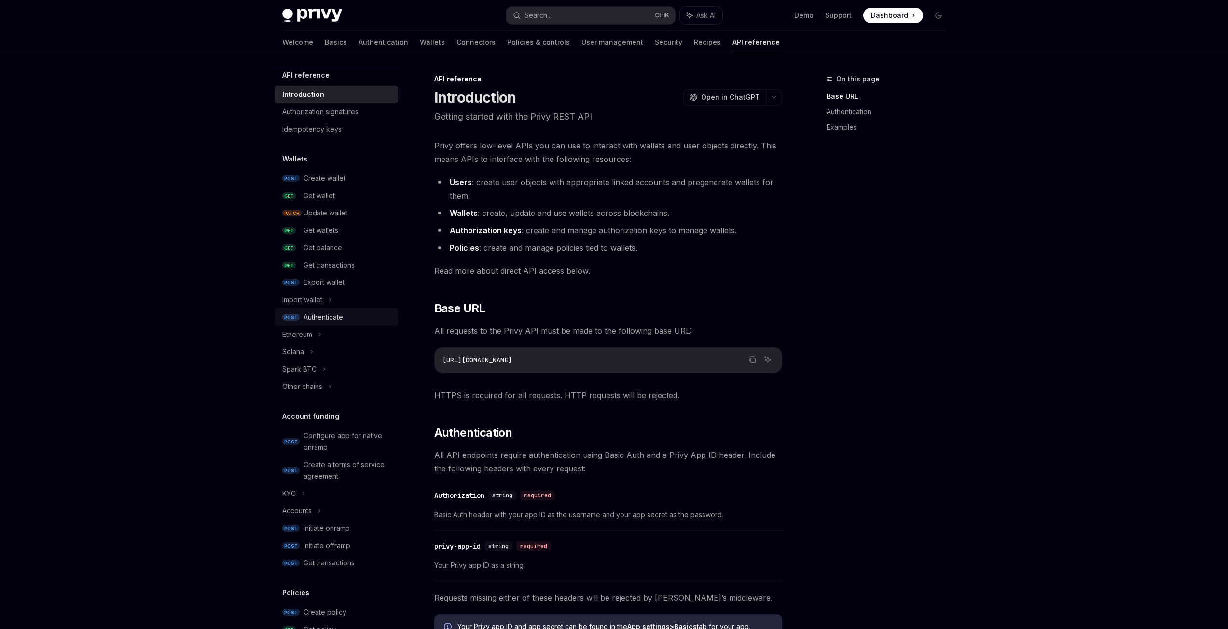
click at [314, 314] on div "Authenticate" at bounding box center [323, 318] width 40 height 12
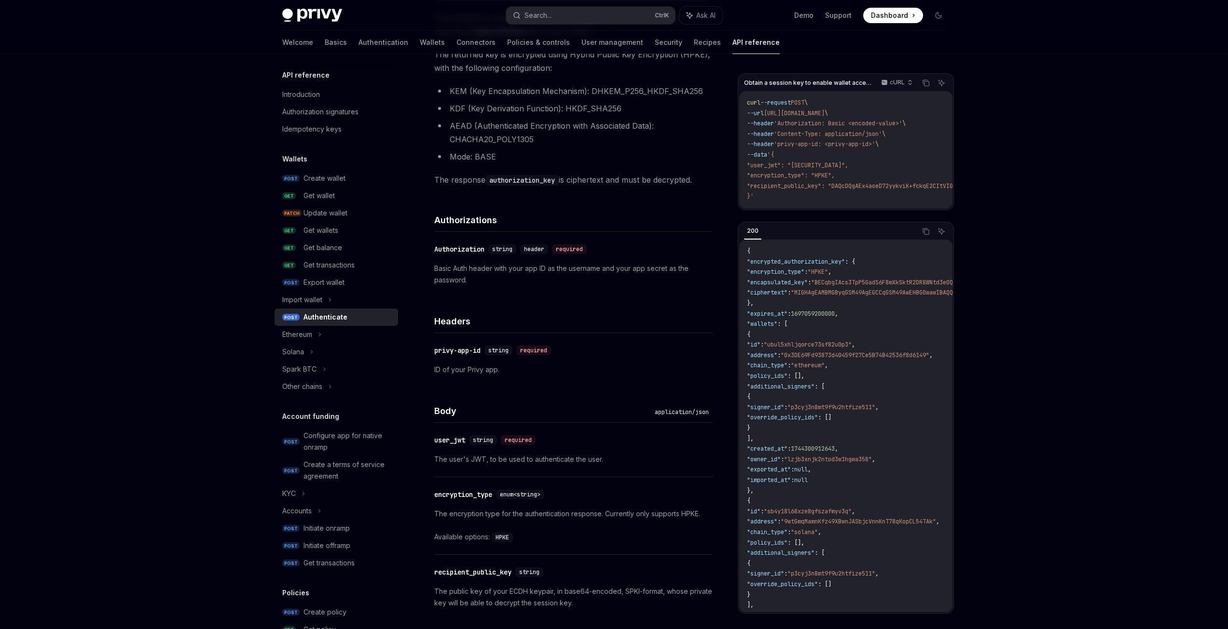
scroll to position [219, 0]
click at [336, 193] on div "Get wallet" at bounding box center [347, 196] width 89 height 12
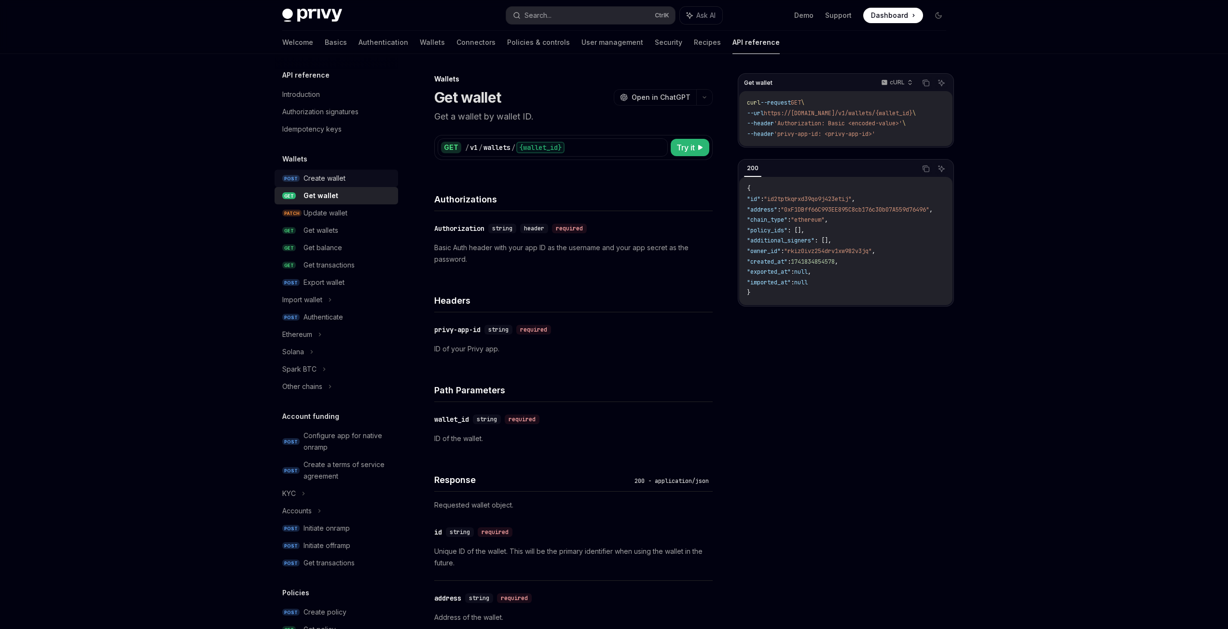
click at [333, 186] on link "POST Create wallet" at bounding box center [335, 178] width 123 height 17
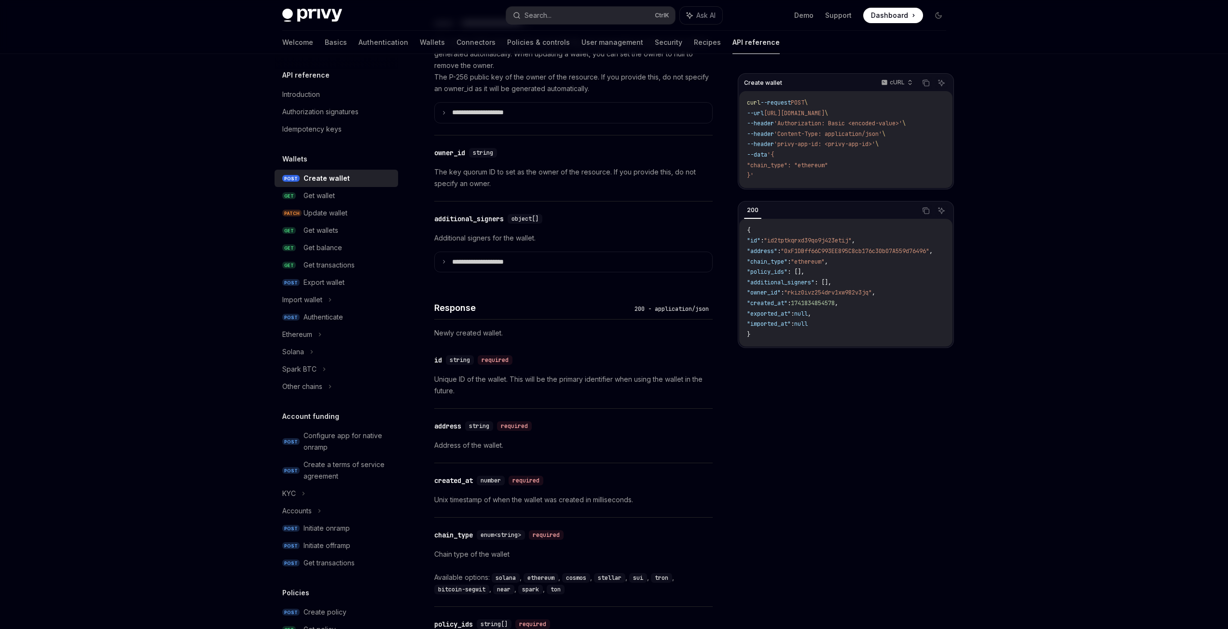
scroll to position [642, 0]
click at [330, 227] on div "Get wallets" at bounding box center [320, 231] width 35 height 12
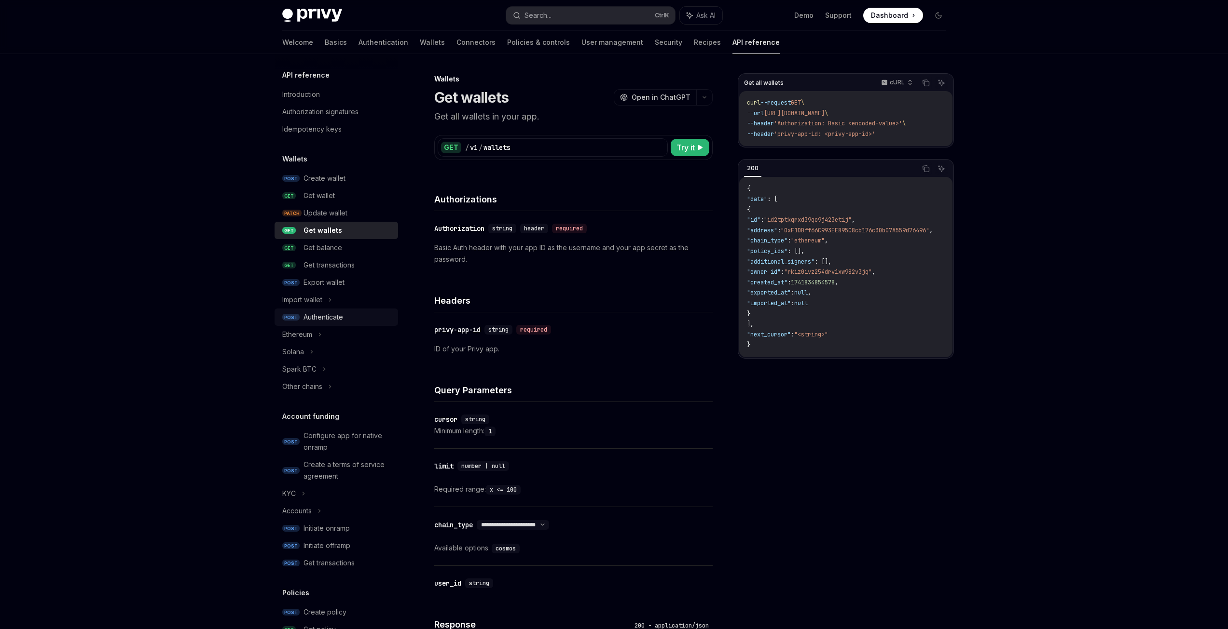
click at [333, 319] on div "Authenticate" at bounding box center [323, 318] width 40 height 12
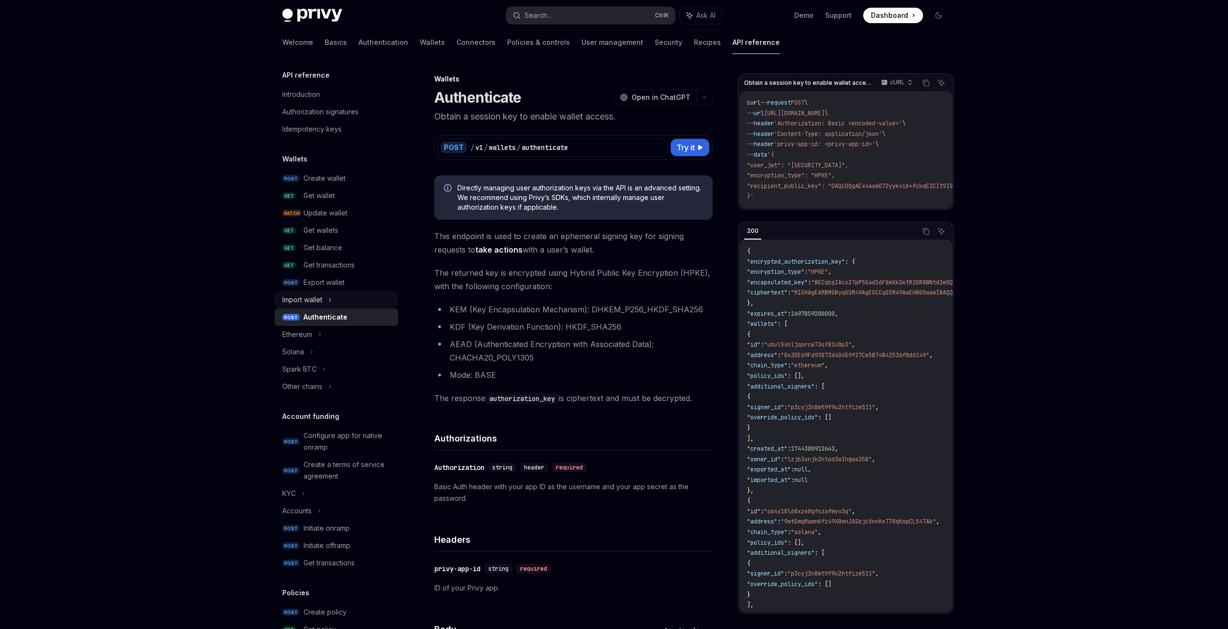
click at [331, 302] on icon at bounding box center [330, 300] width 4 height 12
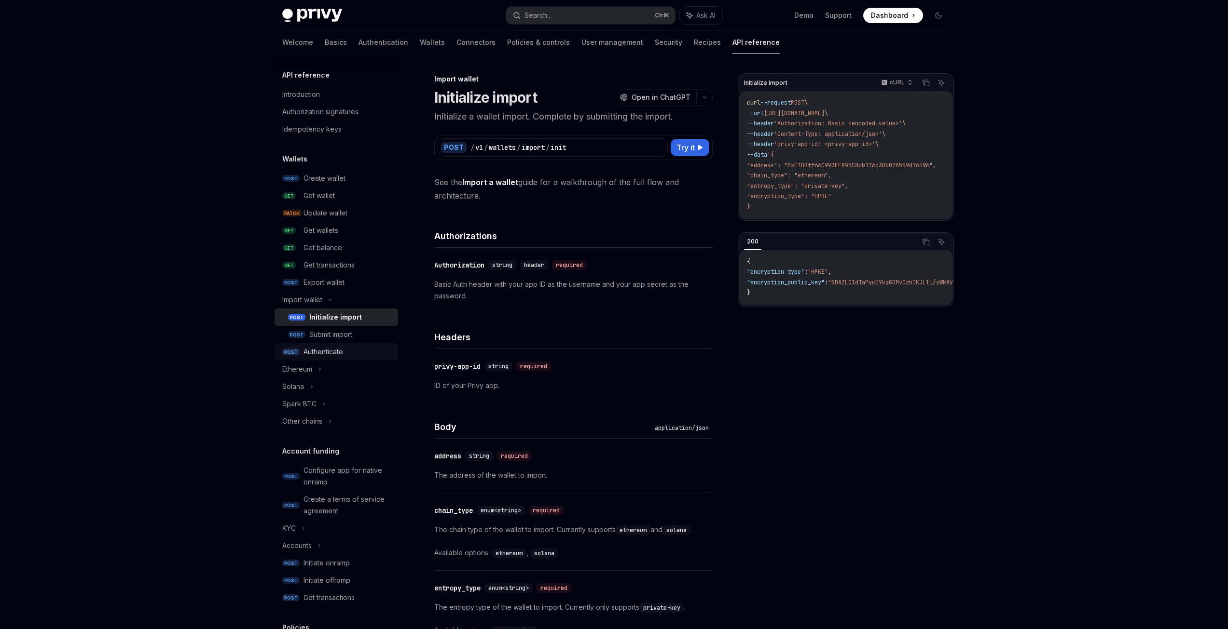
click at [324, 353] on div "Authenticate" at bounding box center [323, 352] width 40 height 12
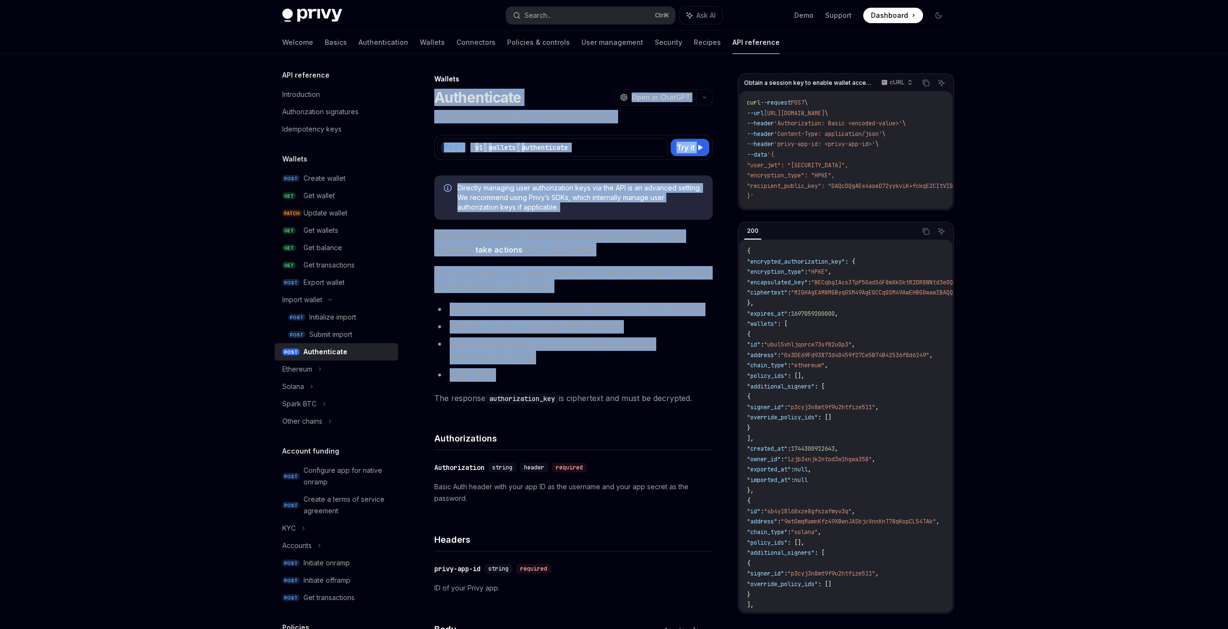
drag, startPoint x: 431, startPoint y: 93, endPoint x: 705, endPoint y: 363, distance: 384.7
click at [606, 241] on span "This endpoint is used to create an ephemeral signing key for signing requests t…" at bounding box center [573, 243] width 278 height 27
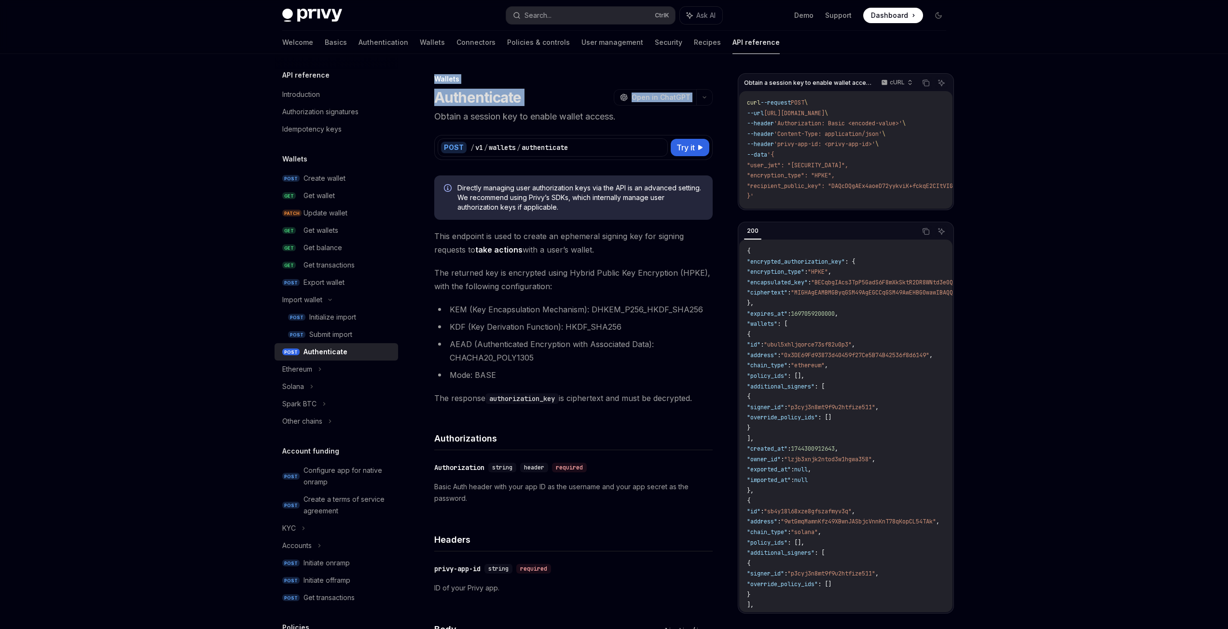
drag, startPoint x: 433, startPoint y: 75, endPoint x: 701, endPoint y: 106, distance: 269.9
click at [690, 315] on li "KEM (Key Encapsulation Mechanism): DHKEM_P256_HKDF_SHA256" at bounding box center [573, 310] width 278 height 14
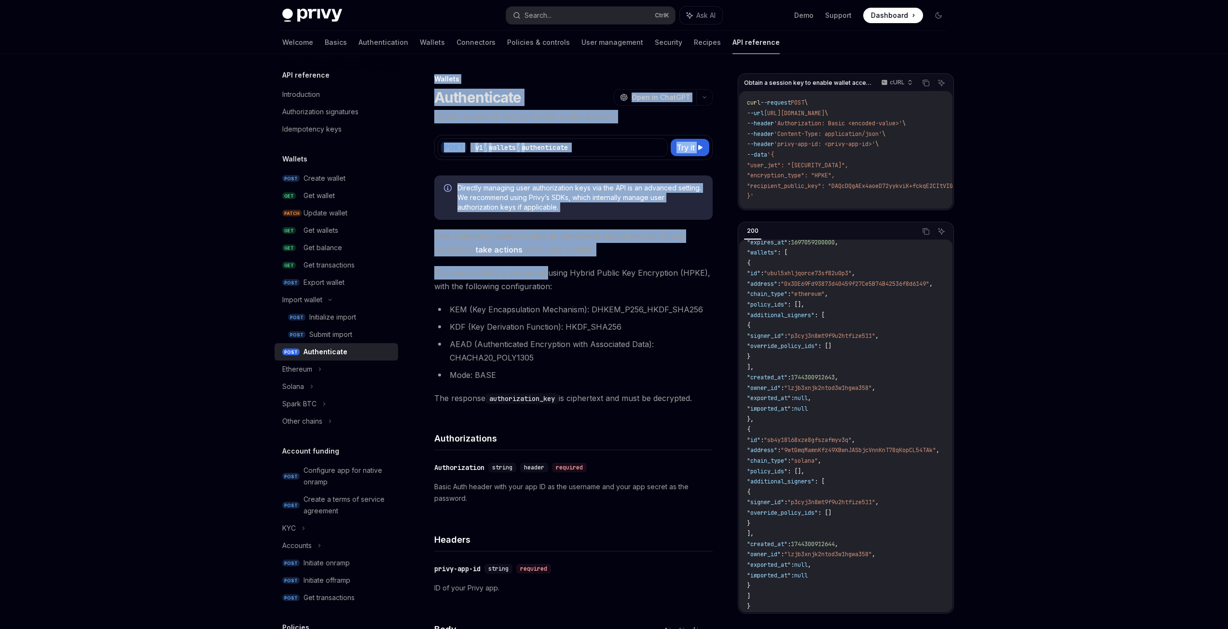
drag, startPoint x: 431, startPoint y: 79, endPoint x: 545, endPoint y: 259, distance: 213.6
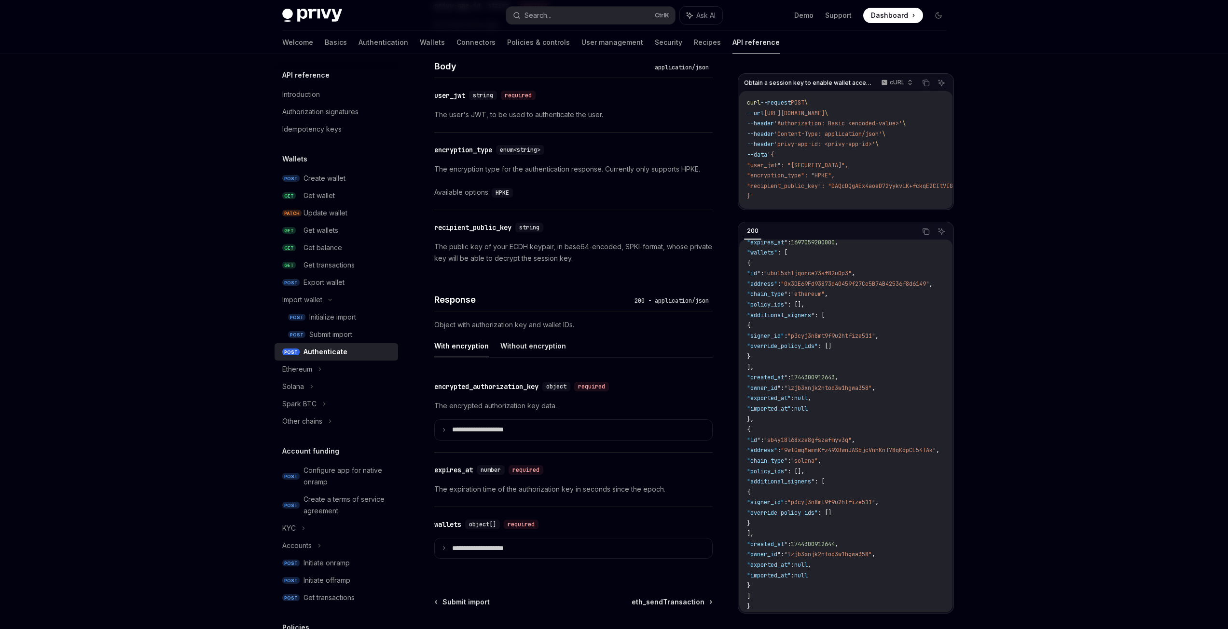
scroll to position [648, 0]
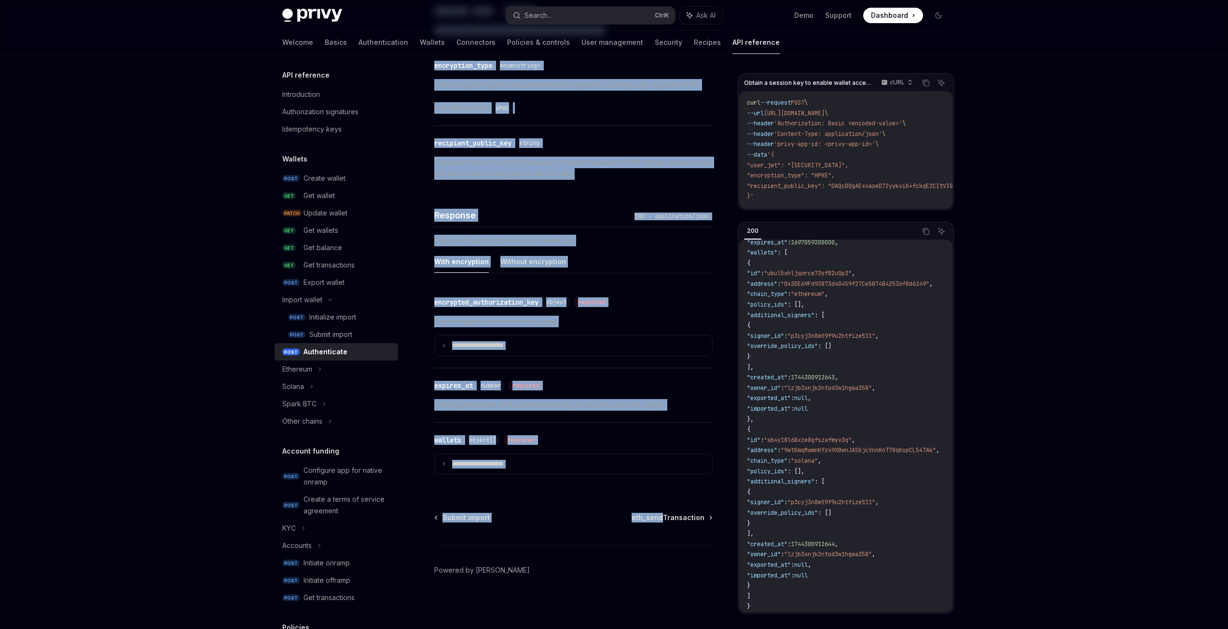
click at [664, 497] on div "Wallets Authenticate OpenAI Open in ChatGPT Obtain a session key to enable wall…" at bounding box center [482, 28] width 463 height 1204
copy div "Wallets Authenticate OpenAI Open in ChatGPT Obtain a session key to enable wall…"
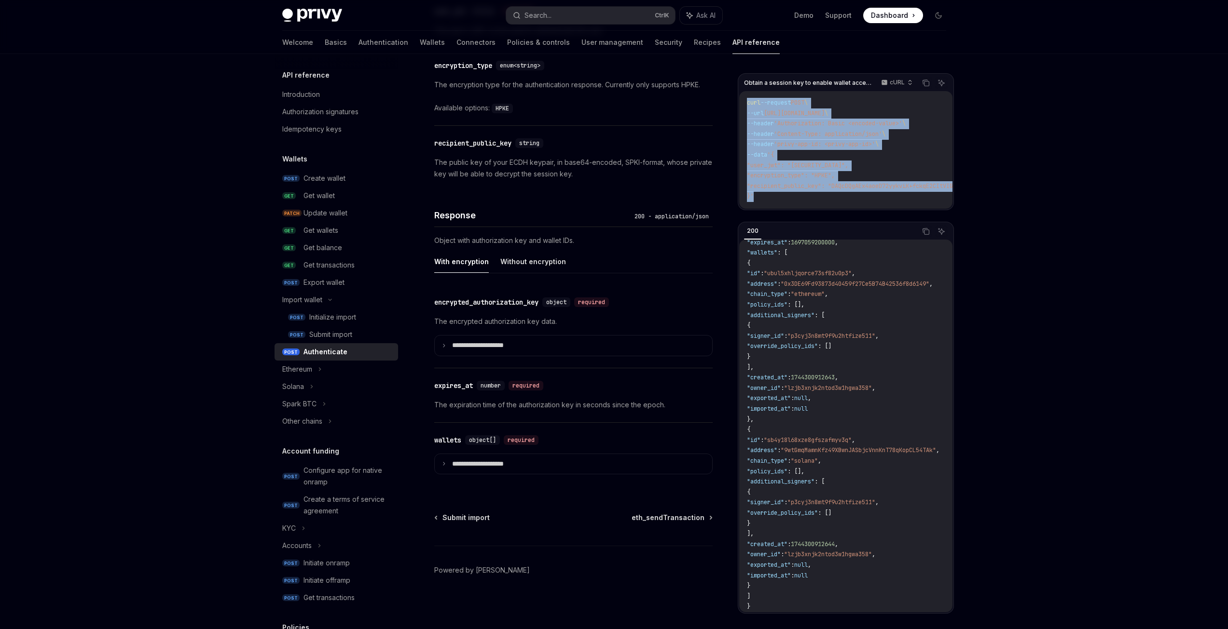
drag, startPoint x: 741, startPoint y: 98, endPoint x: 829, endPoint y: 204, distance: 137.4
click at [829, 204] on div "curl --request POST \ --url [URL][DOMAIN_NAME] \ --header 'Authorization: Basic…" at bounding box center [845, 150] width 213 height 118
copy code "curl --request POST \ --url [URL][DOMAIN_NAME] \ --header 'Authorization: Basic…"
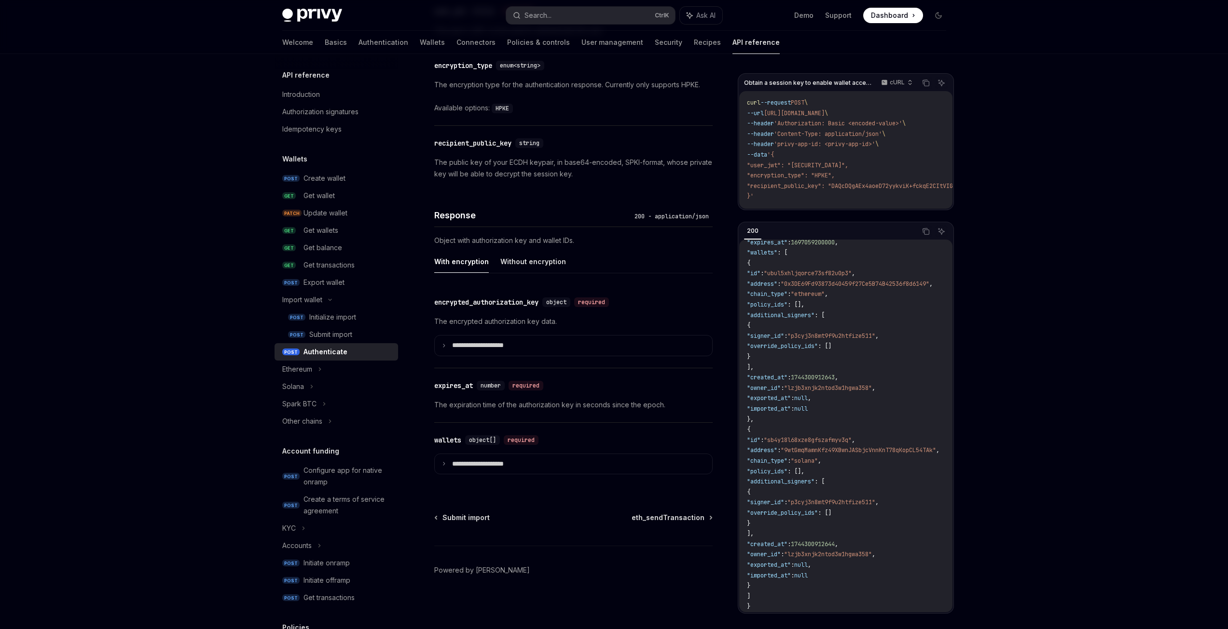
click at [907, 471] on code "{ "encrypted_authorization_key" : { "encryption_type" : "HPKE" , "encapsulated_…" at bounding box center [1094, 393] width 695 height 437
click at [895, 447] on span ""9wtGmqMamnKfz49XBwnJASbjcVnnKnT78qKopCL54TAk"" at bounding box center [857, 451] width 155 height 8
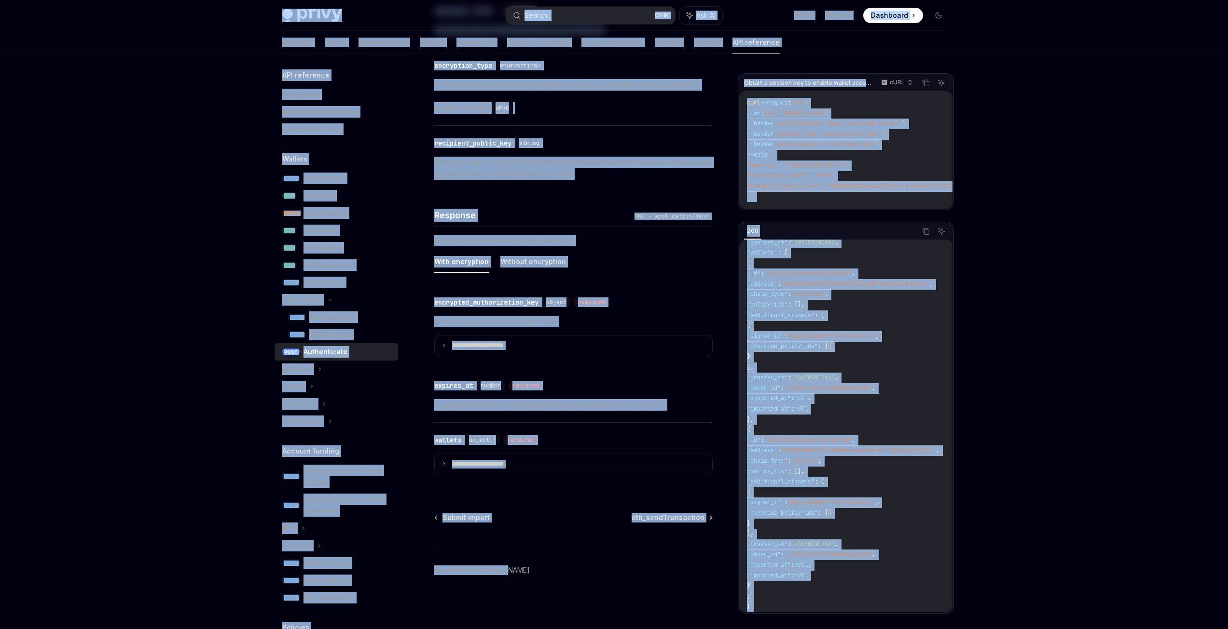
copy div "Privy Docs home page Search... Ctrl K Ask AI Demo Support Dashboard Dashboard S…"
click at [863, 399] on code "{ "encrypted_authorization_key" : { "encryption_type" : "HPKE" , "encapsulated_…" at bounding box center [1094, 393] width 695 height 437
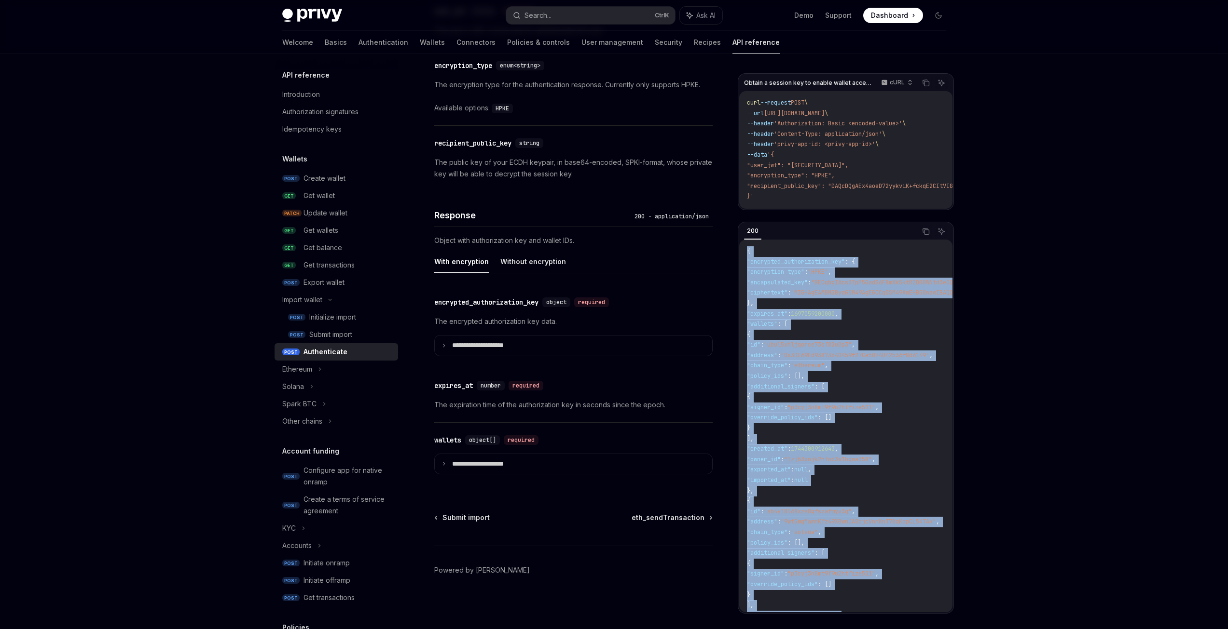
scroll to position [79, 0]
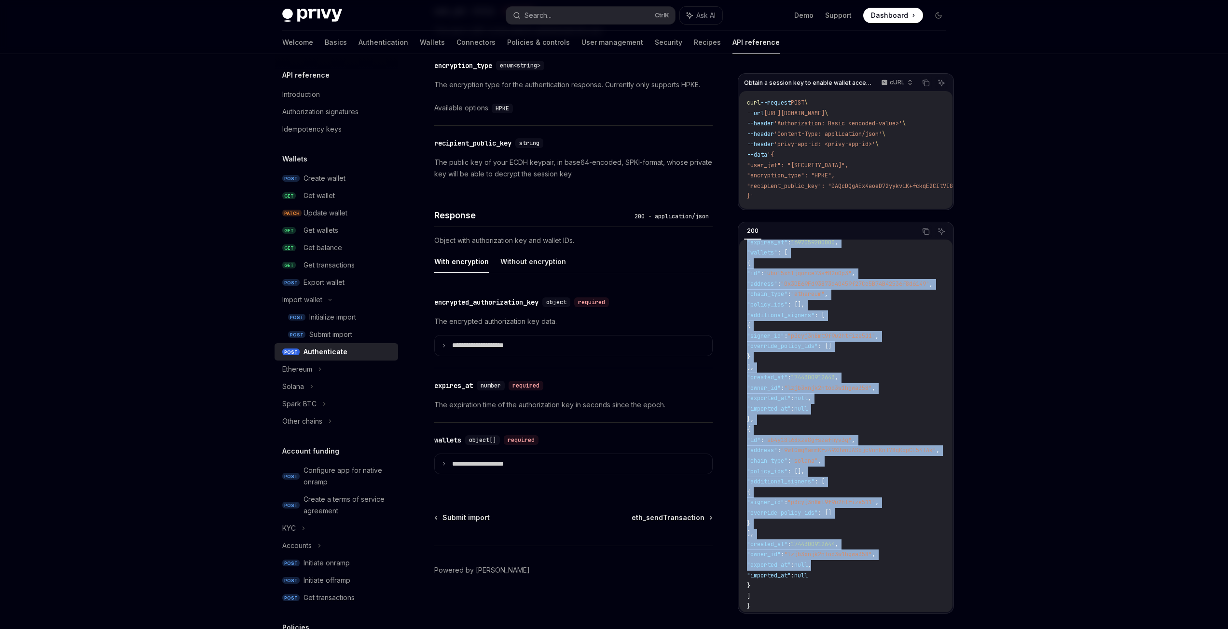
drag, startPoint x: 746, startPoint y: 259, endPoint x: 919, endPoint y: 590, distance: 373.7
click at [919, 590] on code "{ "encrypted_authorization_key" : { "encryption_type" : "HPKE" , "encapsulated_…" at bounding box center [1094, 393] width 695 height 437
copy code "{ "encrypted_authorization_key" : { "encryption_type" : "HPKE" , "encapsulated_…"
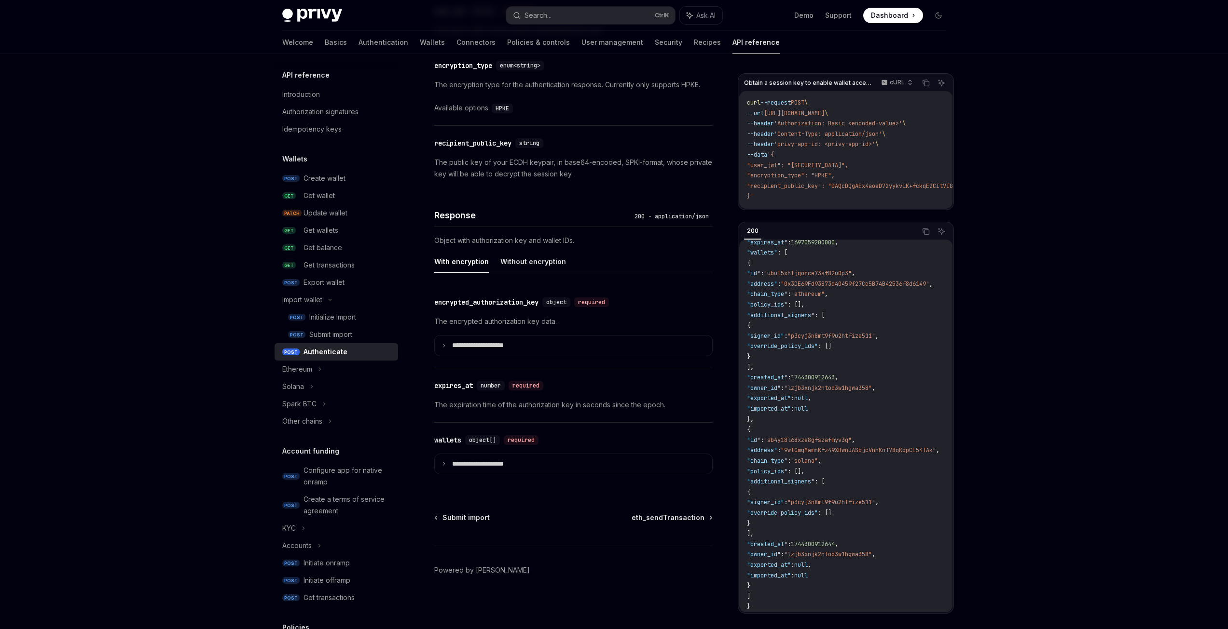
click at [349, 186] on link "POST Create wallet" at bounding box center [335, 178] width 123 height 17
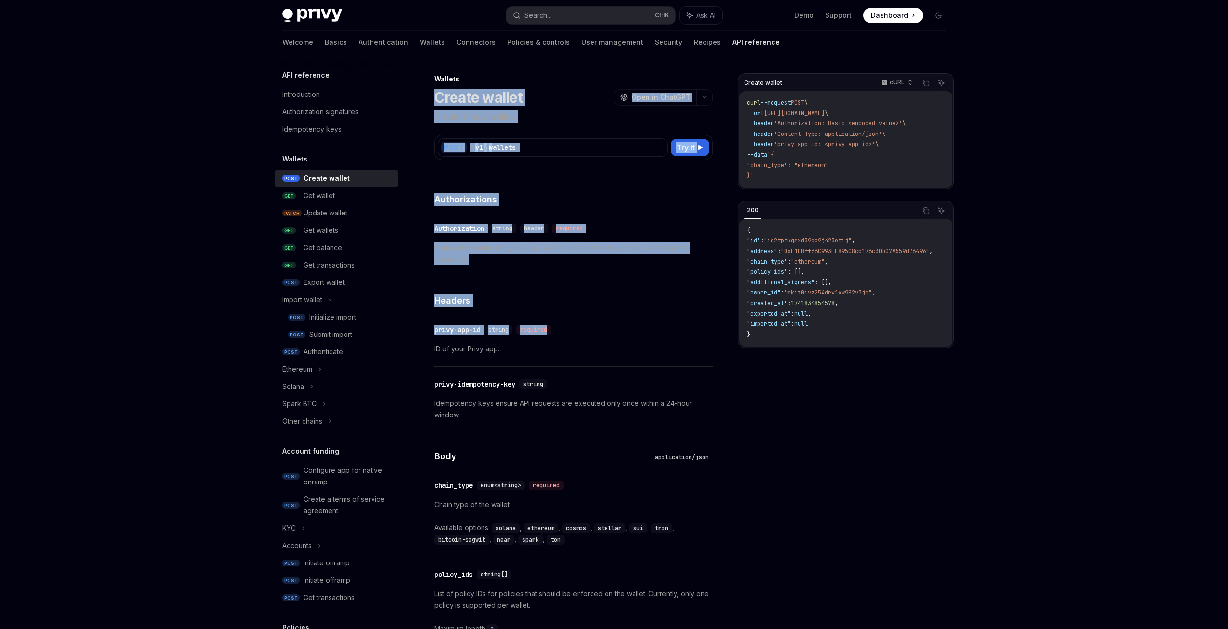
drag, startPoint x: 446, startPoint y: 124, endPoint x: 574, endPoint y: 314, distance: 228.2
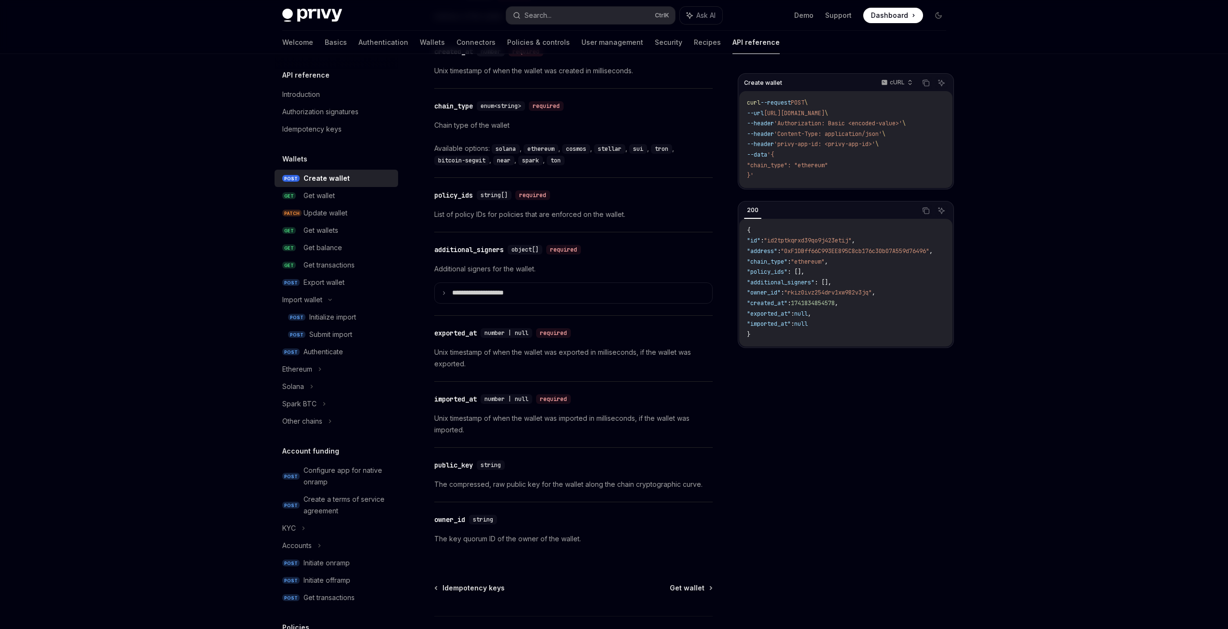
scroll to position [1141, 0]
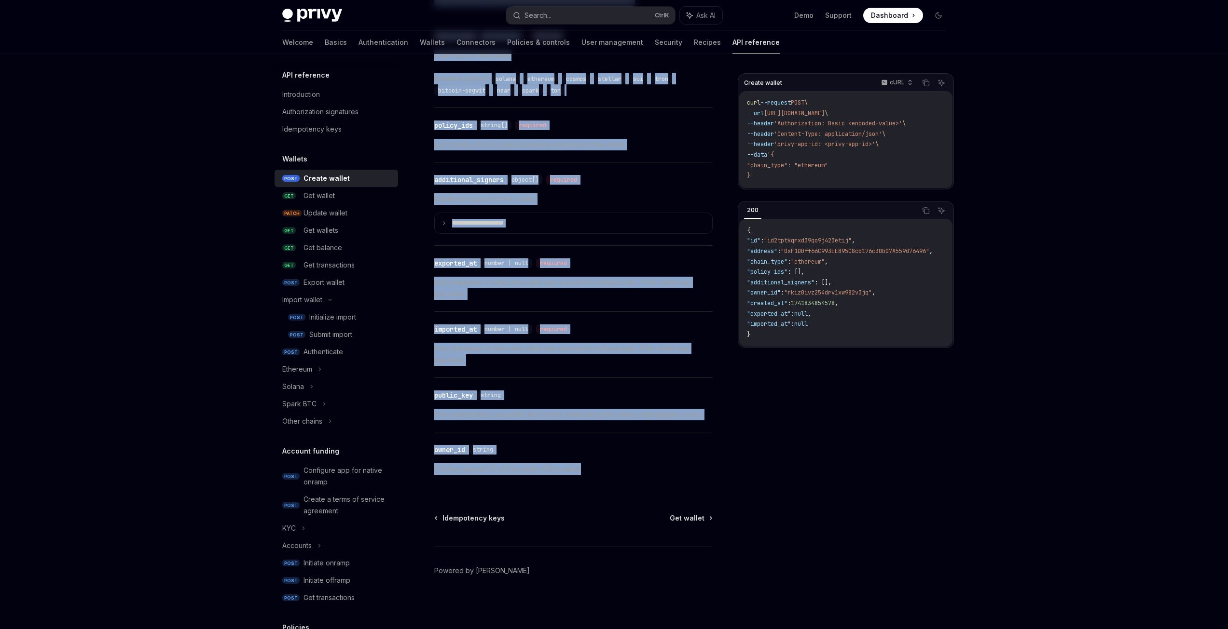
copy div "Loremi dolors AmetCO Adip el SeddOEI Tempor i utl etdolo. MagnAA Enim ad MiniMV…"
click at [596, 326] on div "​ imported_at number | null required" at bounding box center [568, 330] width 269 height 12
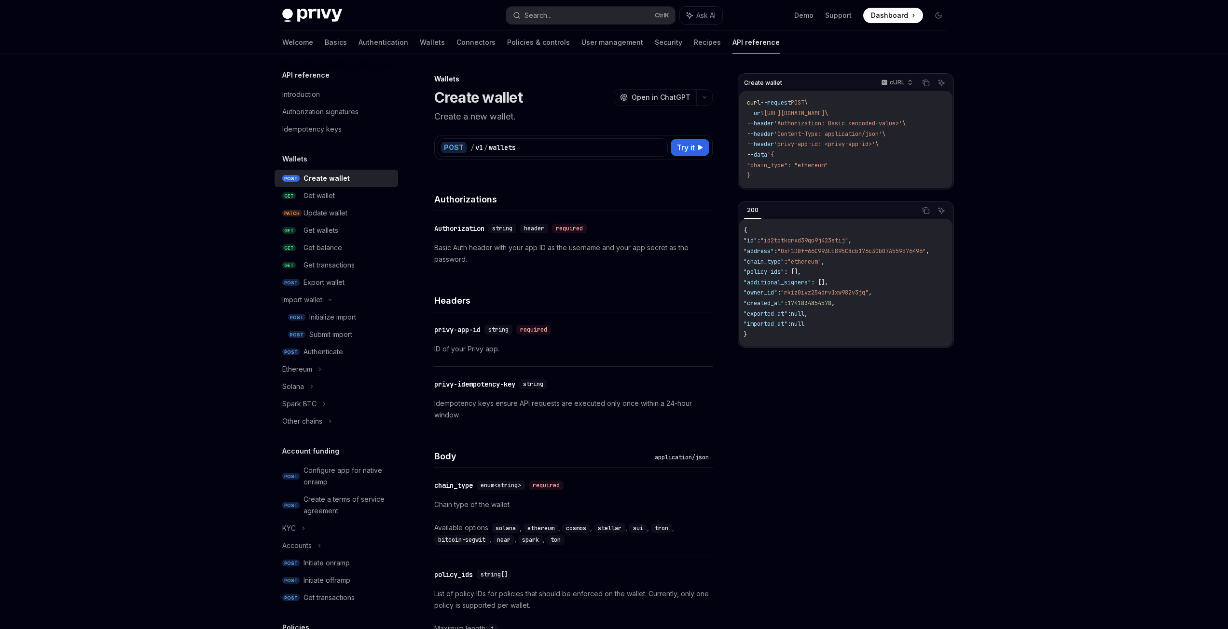
scroll to position [0, 0]
click at [420, 44] on link "Wallets" at bounding box center [432, 42] width 25 height 23
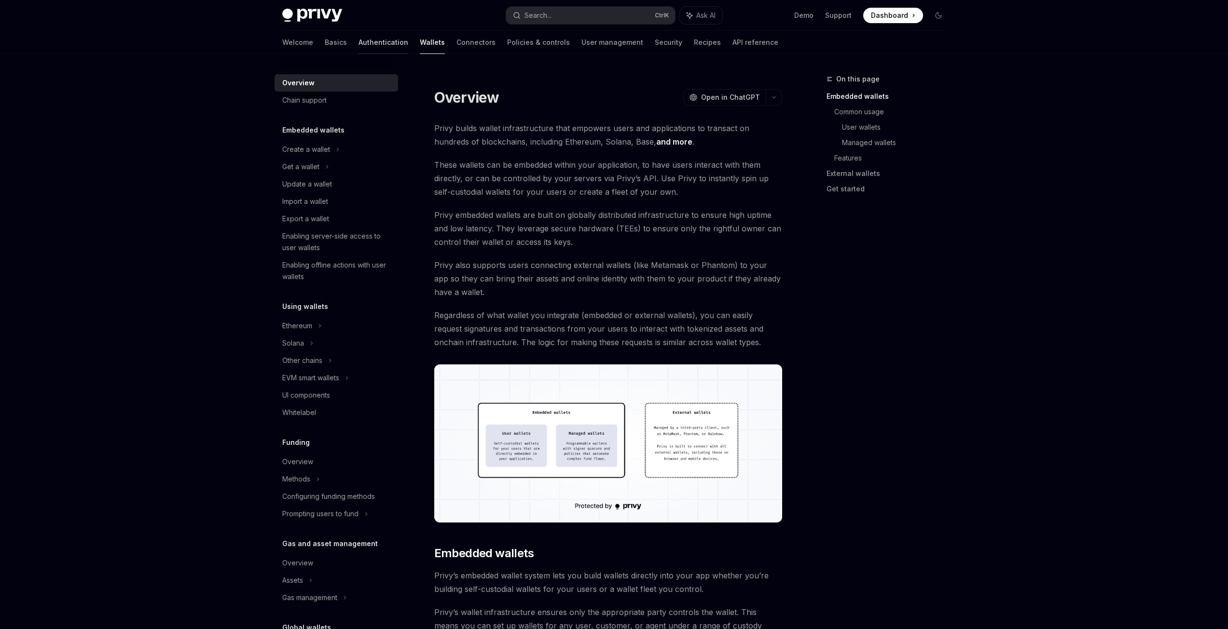
click at [358, 40] on link "Authentication" at bounding box center [383, 42] width 50 height 23
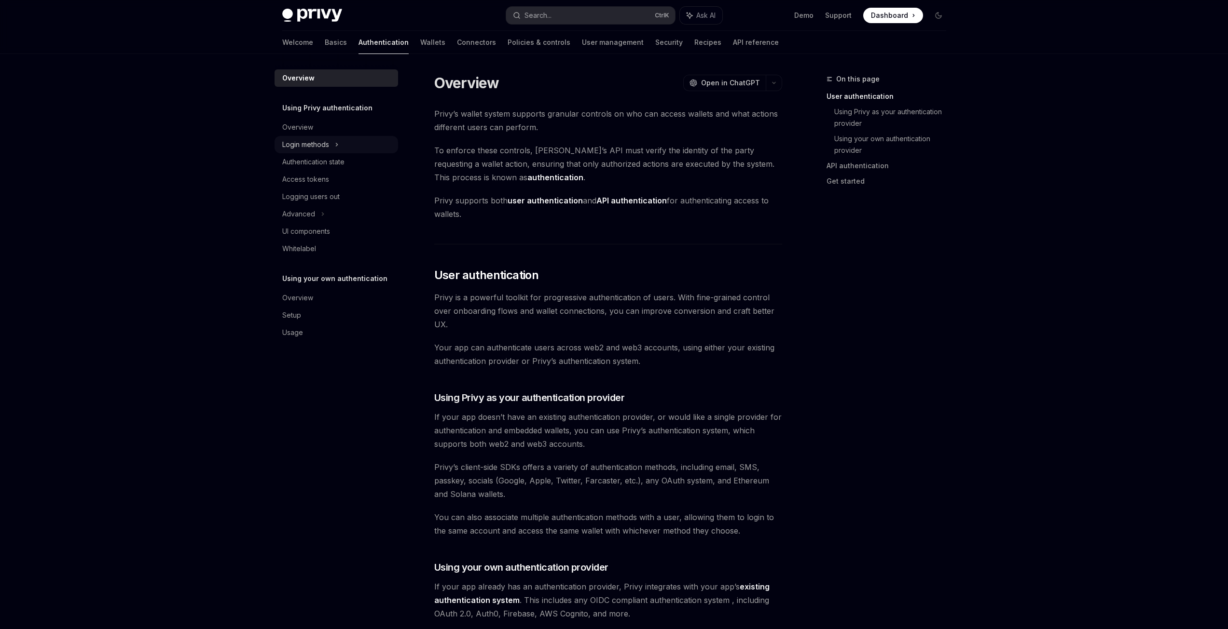
click at [300, 138] on div "Login methods" at bounding box center [335, 144] width 123 height 17
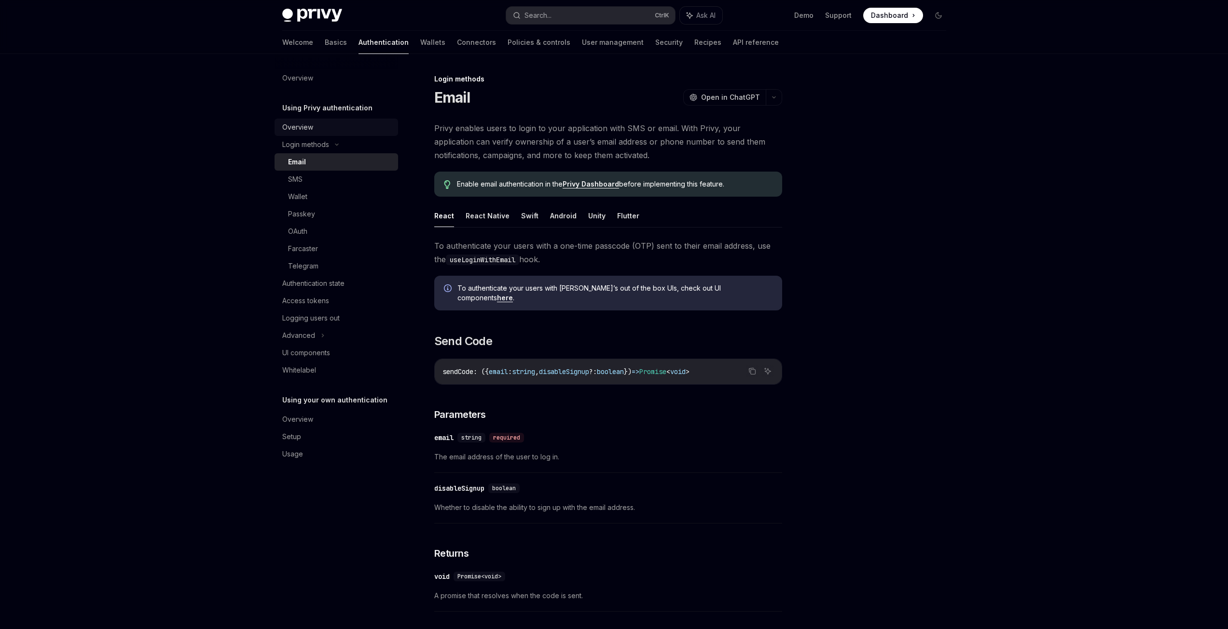
click at [298, 129] on div "Overview" at bounding box center [297, 128] width 31 height 12
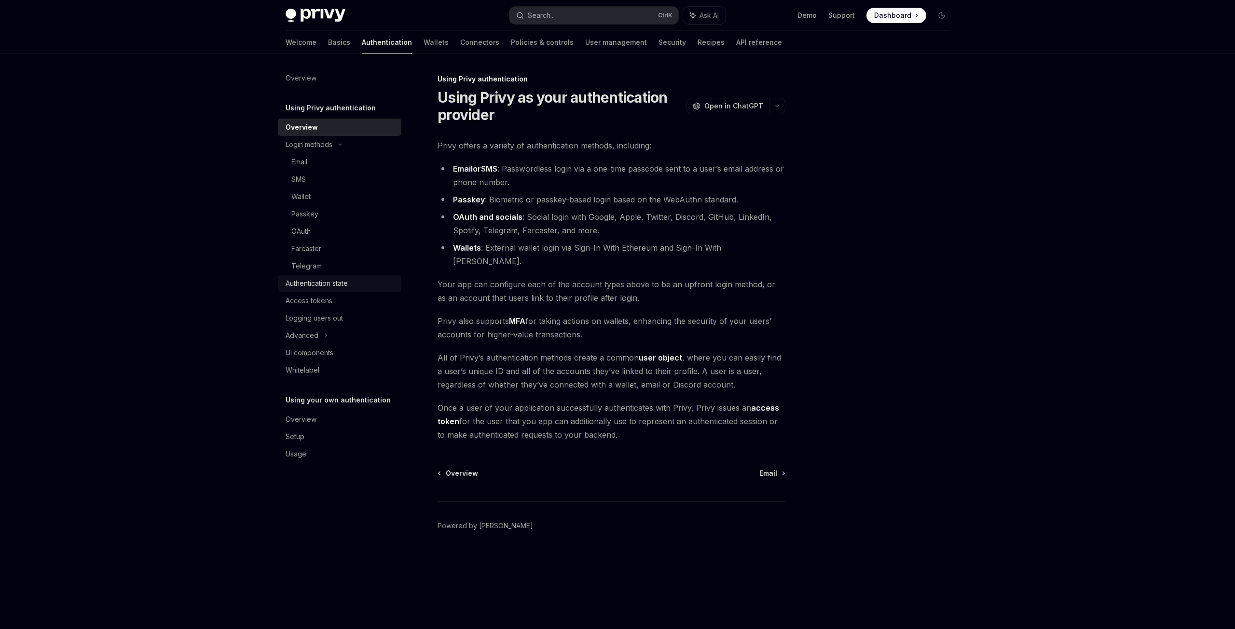
click at [341, 283] on div "Authentication state" at bounding box center [317, 284] width 62 height 12
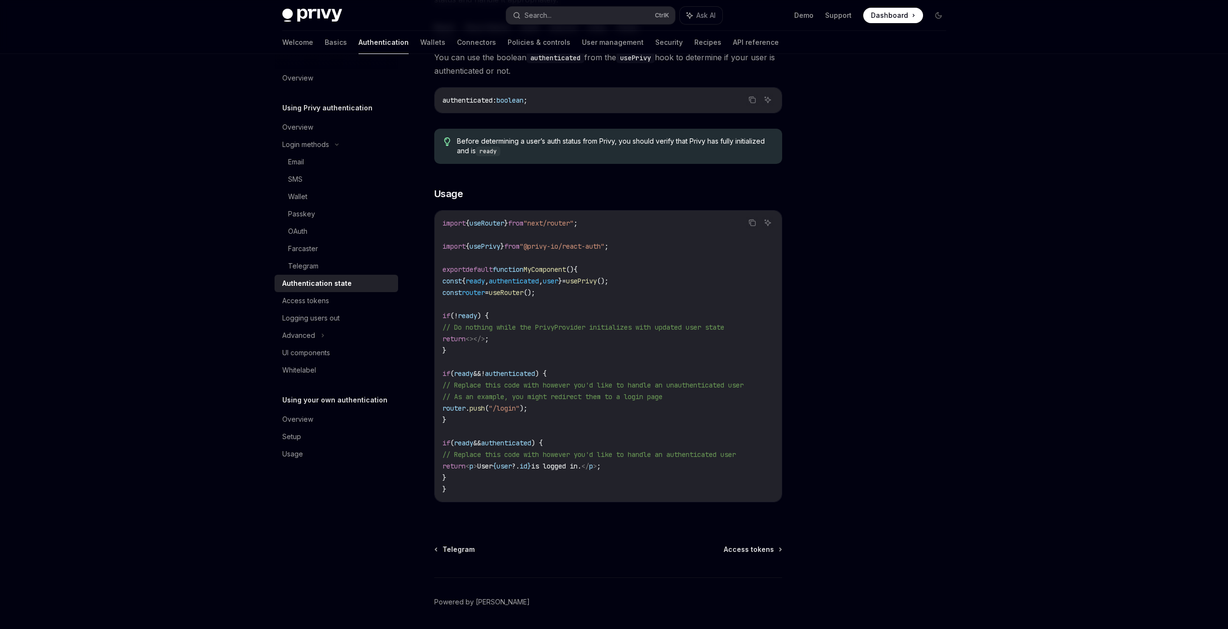
scroll to position [156, 0]
click at [340, 307] on link "Access tokens" at bounding box center [335, 300] width 123 height 17
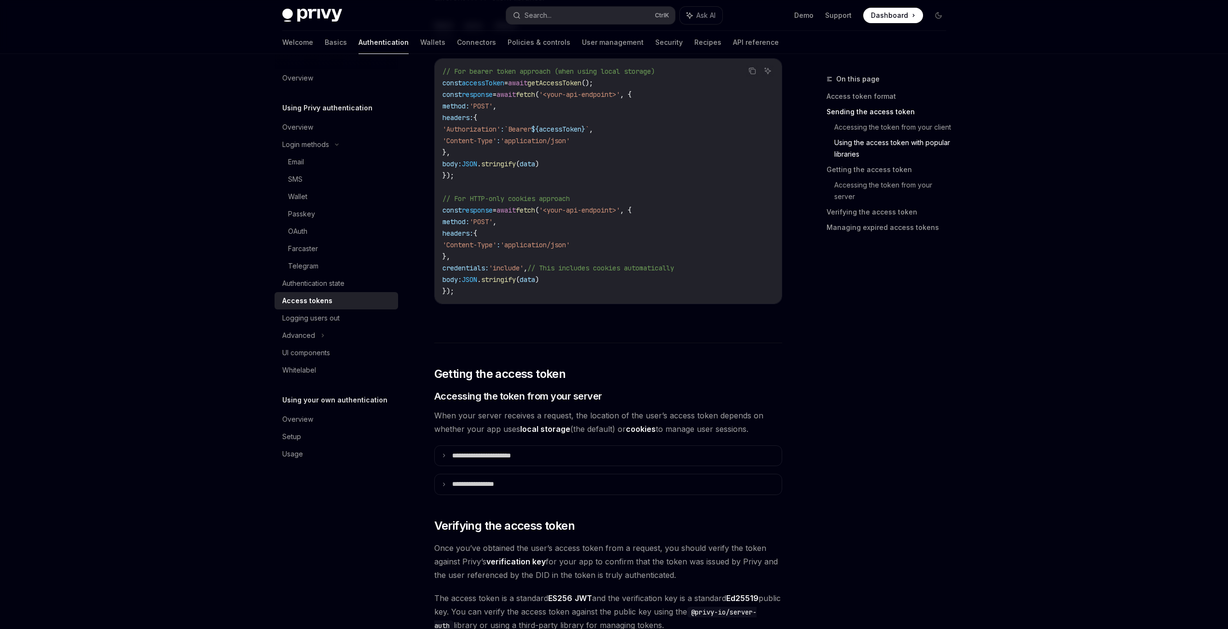
scroll to position [887, 0]
click at [301, 355] on div "UI components" at bounding box center [306, 353] width 48 height 12
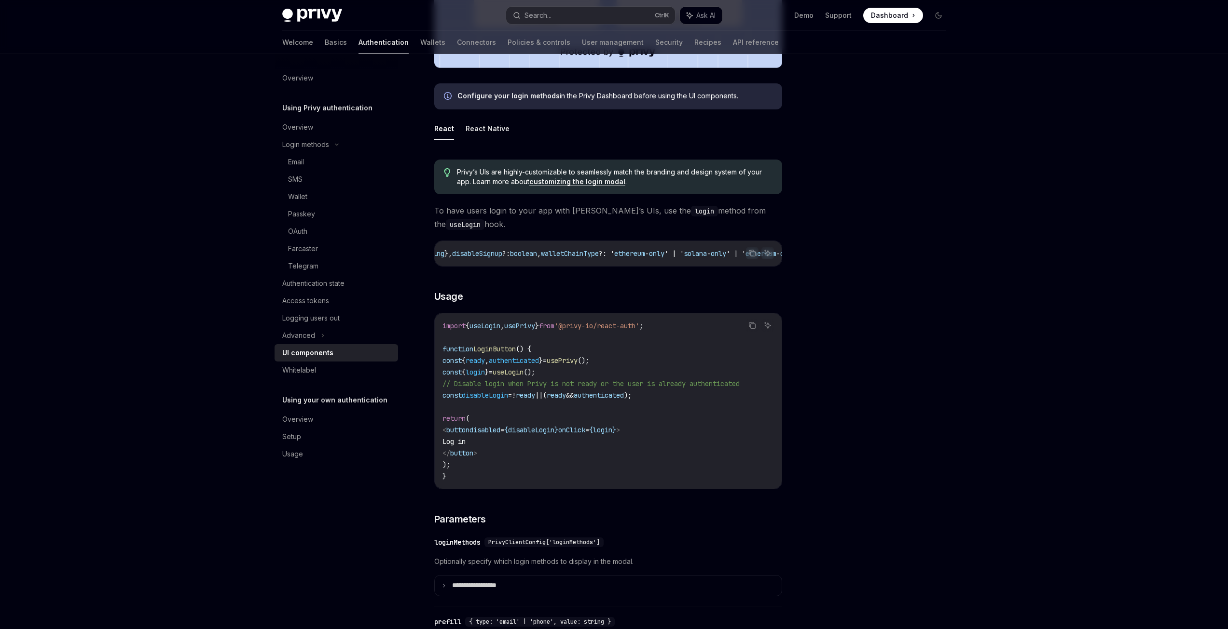
scroll to position [0, 604]
click at [756, 246] on div "login : ({ loginMethods : PrivyClientConfig [ 'loginMethods' ], prefill ?: { ty…" at bounding box center [608, 253] width 347 height 25
click at [754, 251] on icon "Copy the contents from the code block" at bounding box center [752, 253] width 8 height 8
click at [752, 250] on icon "Copy the contents from the code block" at bounding box center [751, 252] width 5 height 4
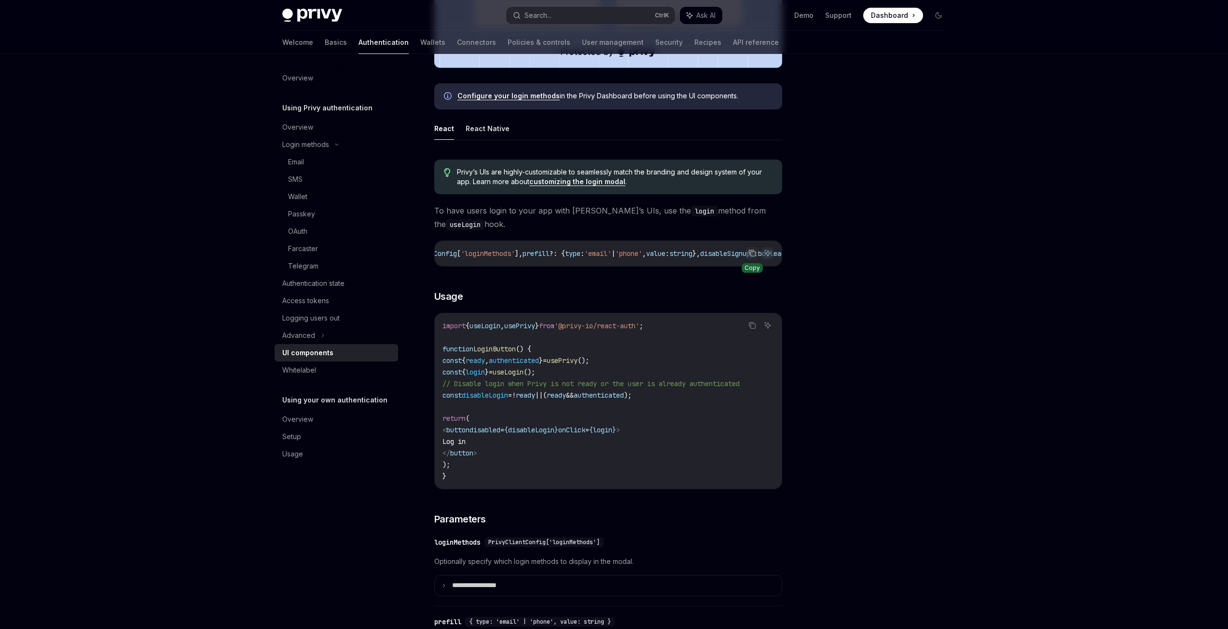
click at [692, 250] on span "string" at bounding box center [680, 253] width 23 height 9
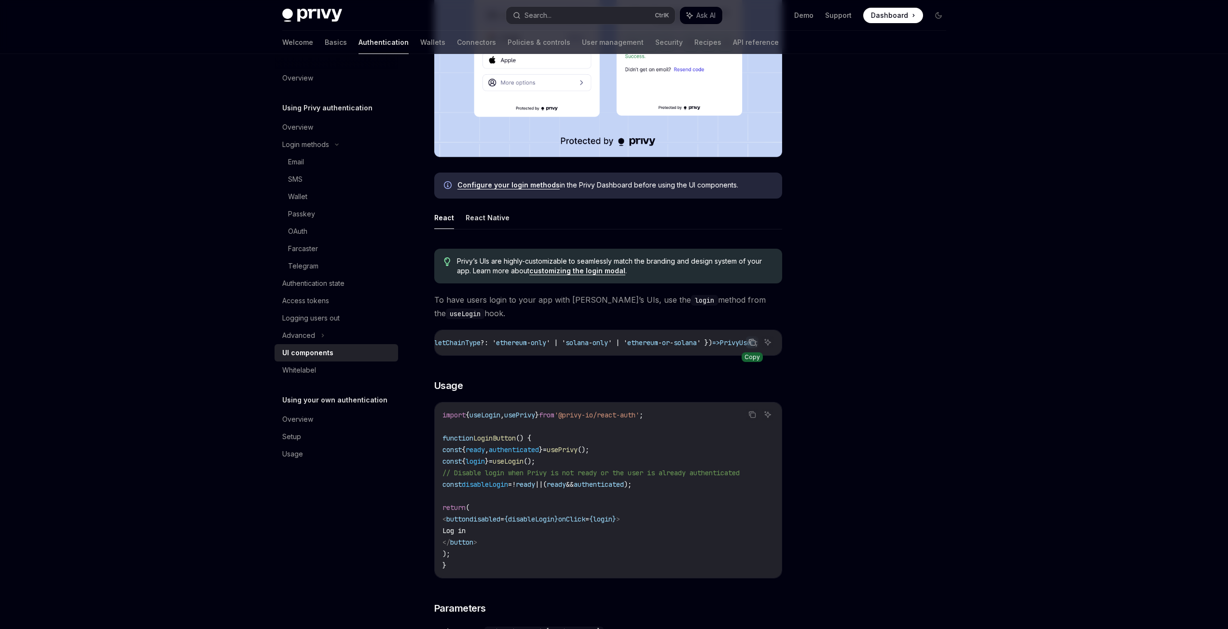
scroll to position [328, 0]
click at [610, 267] on link "customizing the login modal" at bounding box center [577, 271] width 96 height 9
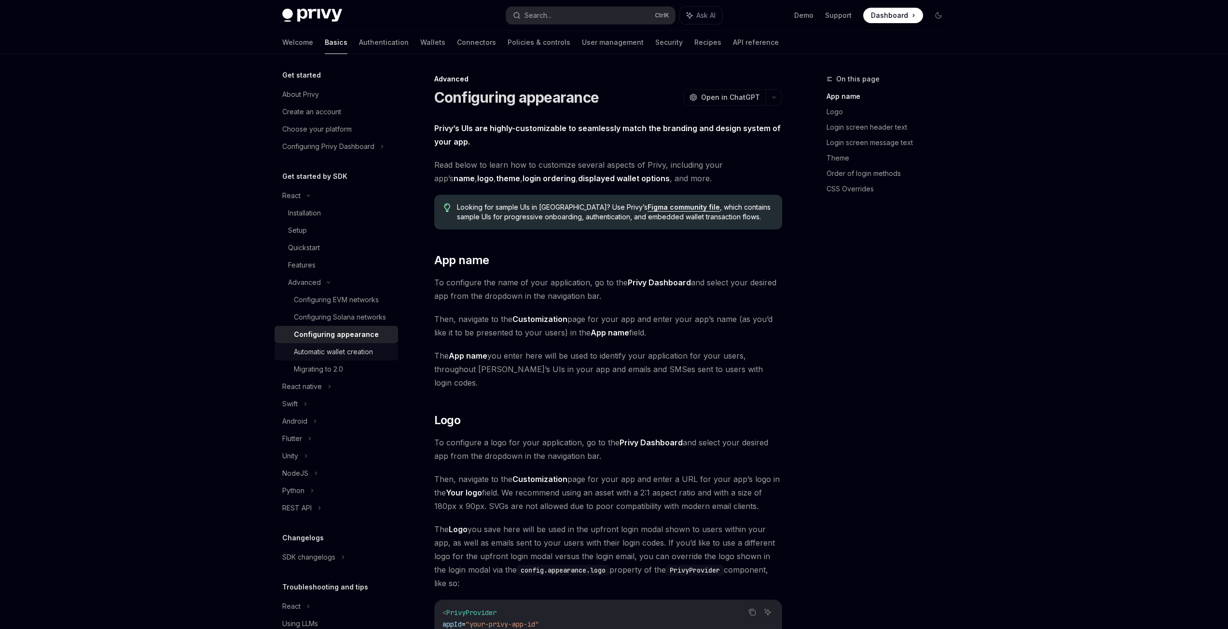
click at [366, 358] on div "Automatic wallet creation" at bounding box center [333, 352] width 79 height 12
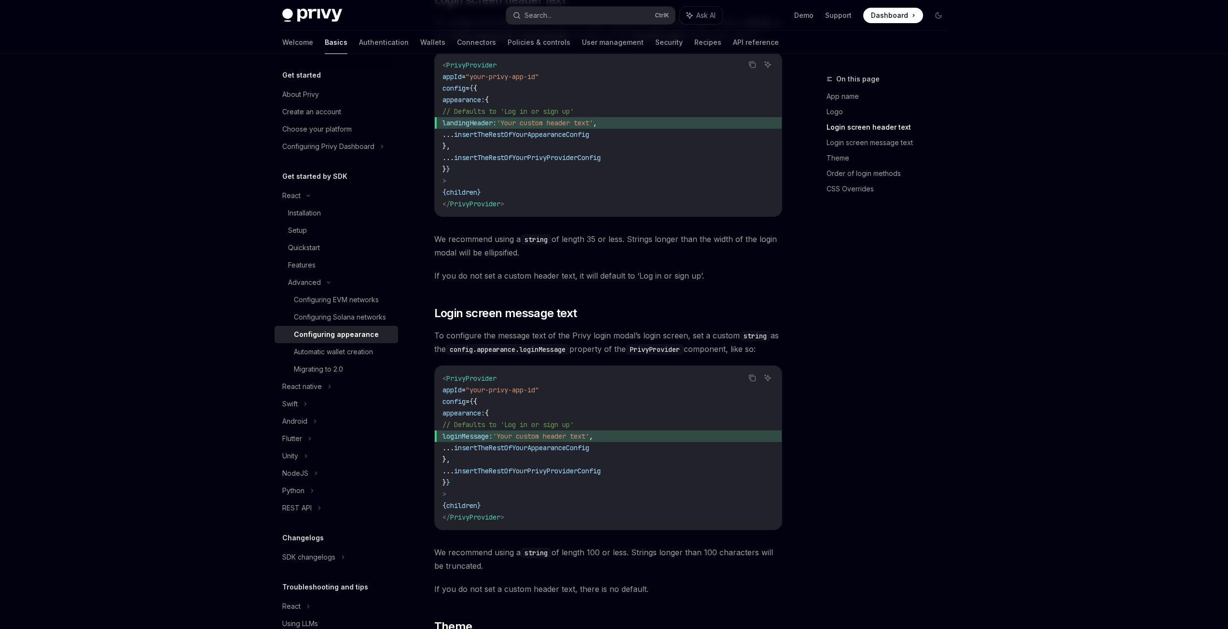
scroll to position [839, 0]
click at [1179, 478] on div "Privy Docs home page Search... Ctrl K Ask AI Demo Support Dashboard Dashboard S…" at bounding box center [614, 613] width 1228 height 2904
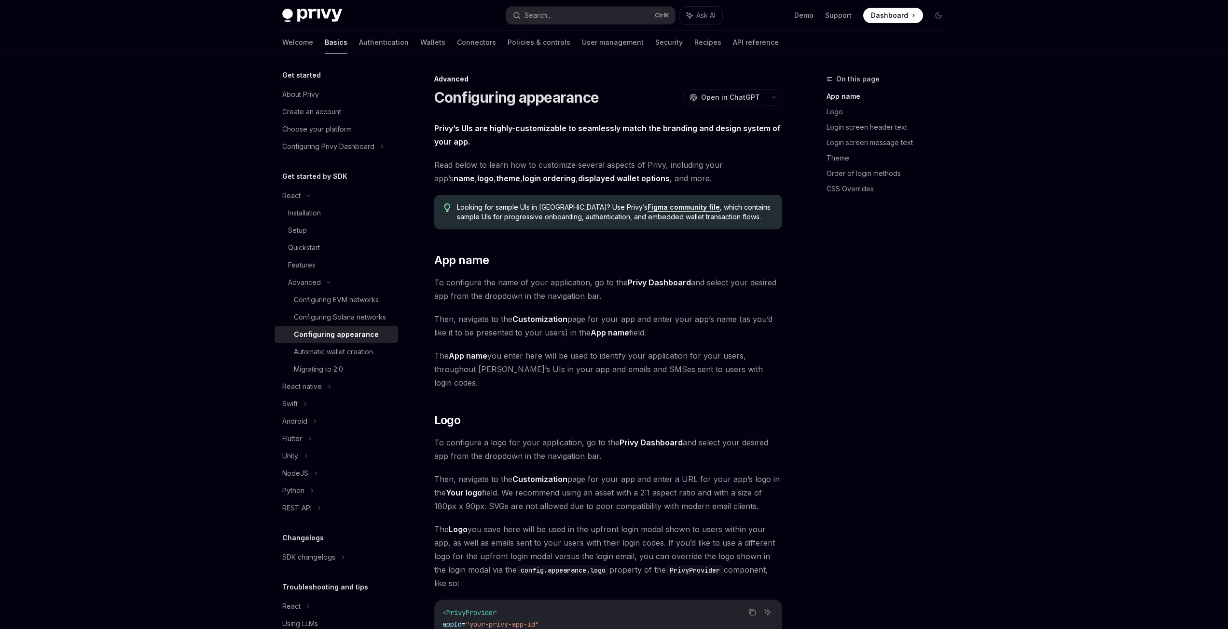
scroll to position [1417, 0]
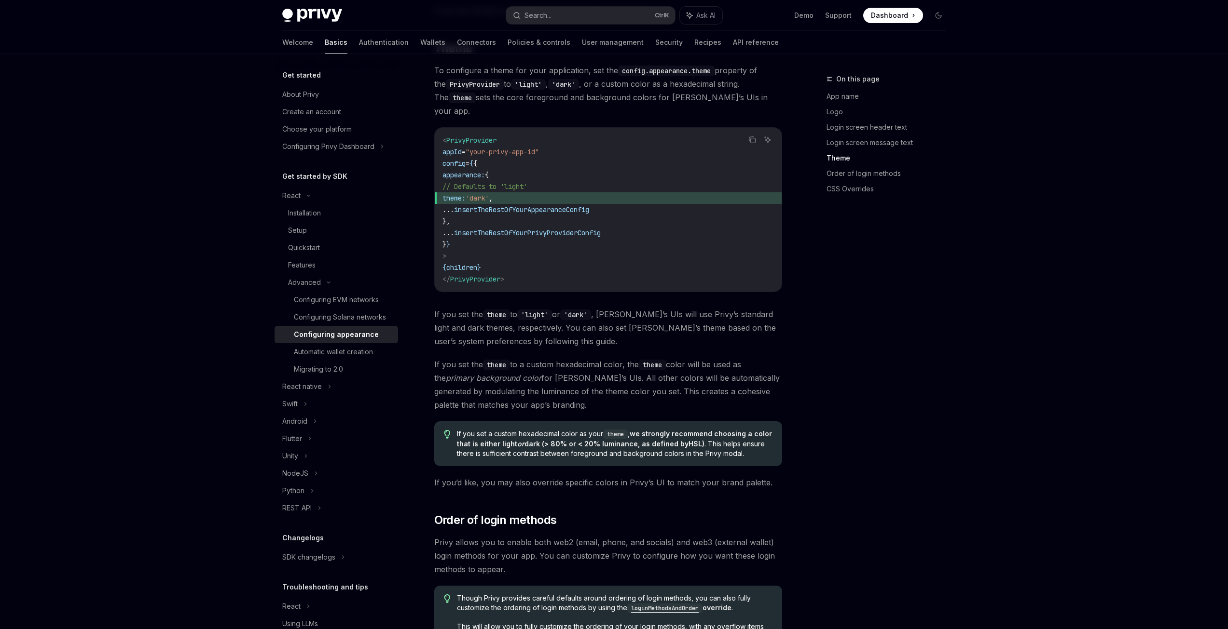
type textarea "*"
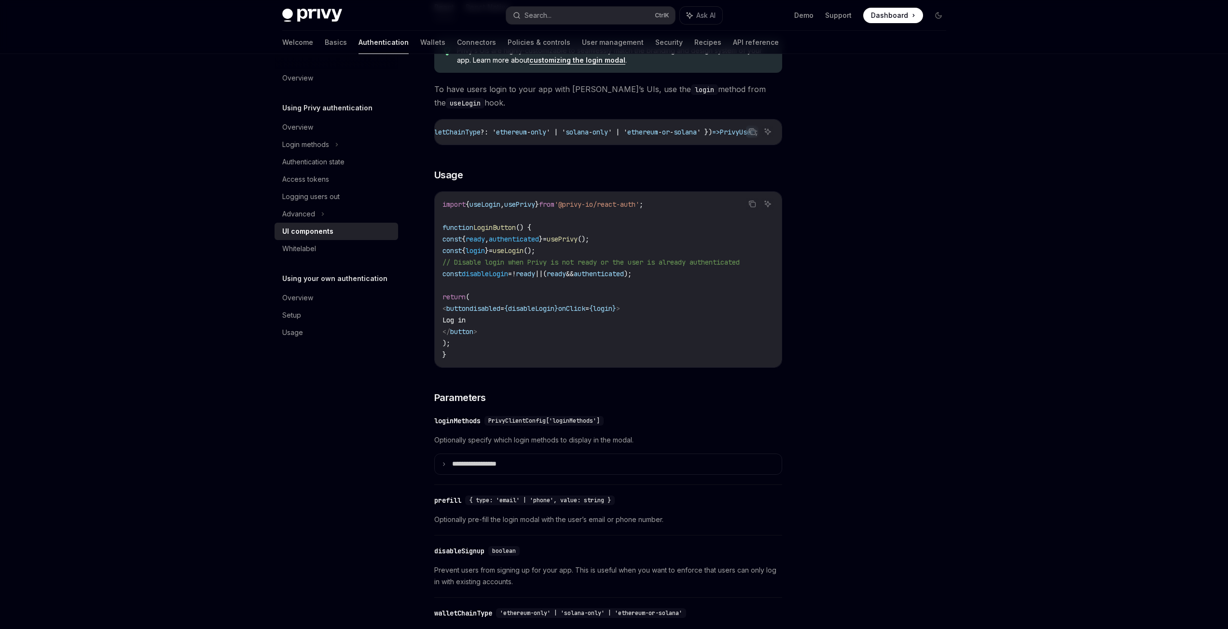
scroll to position [540, 0]
click at [472, 468] on p "**********" at bounding box center [485, 464] width 67 height 9
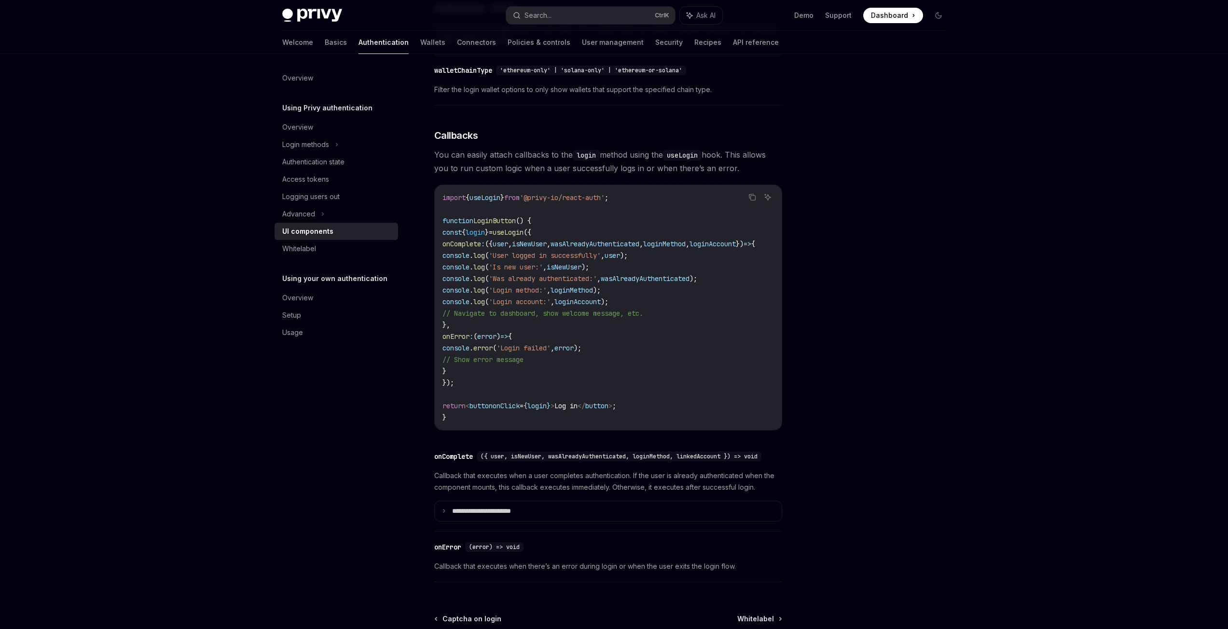
scroll to position [1606, 0]
click at [448, 522] on summary "**********" at bounding box center [608, 512] width 347 height 20
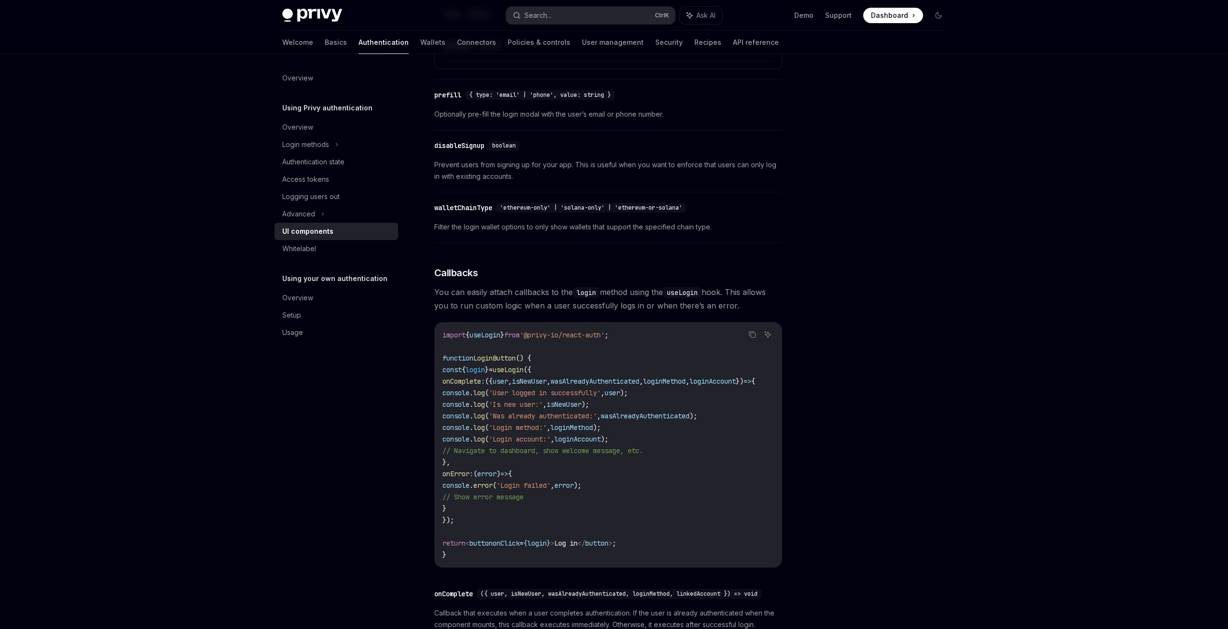
scroll to position [1470, 0]
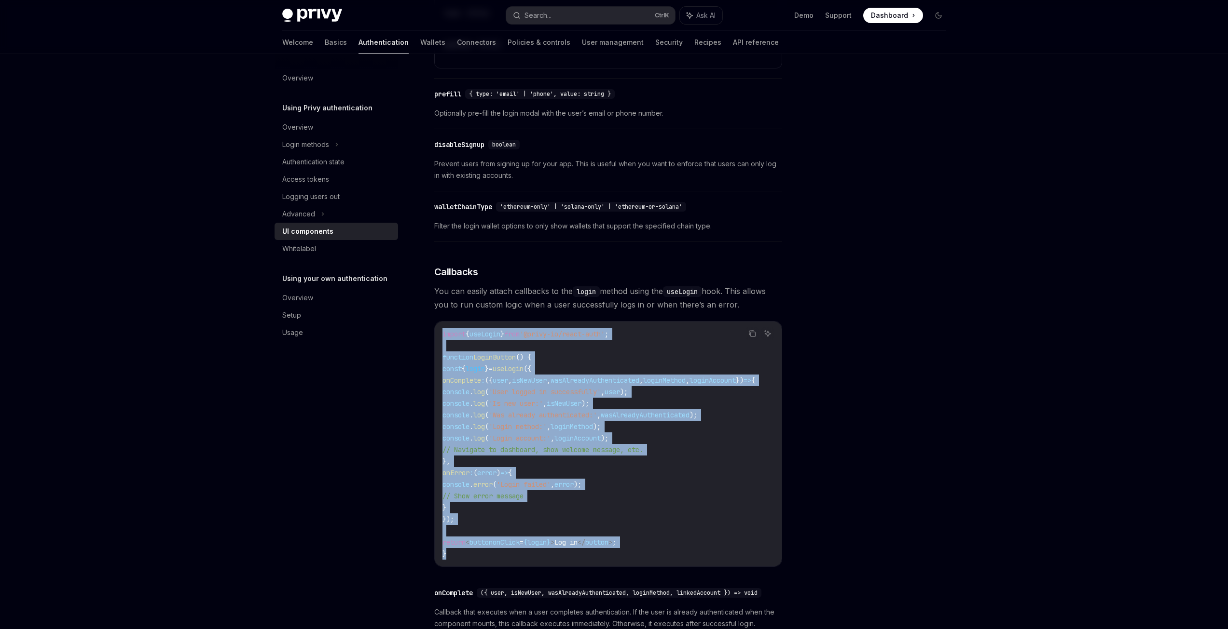
drag, startPoint x: 441, startPoint y: 337, endPoint x: 601, endPoint y: 559, distance: 273.4
click at [601, 559] on div "import { useLogin } from '@privy-io/react-auth' ; function LoginButton () { con…" at bounding box center [608, 444] width 347 height 245
copy code "import { useLogin } from '@privy-io/react-auth' ; function LoginButton () { con…"
